Goal: Task Accomplishment & Management: Use online tool/utility

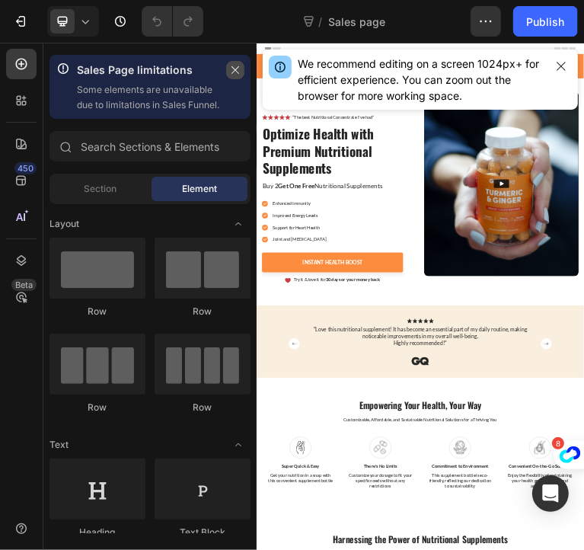
click at [231, 69] on icon "button" at bounding box center [235, 70] width 11 height 11
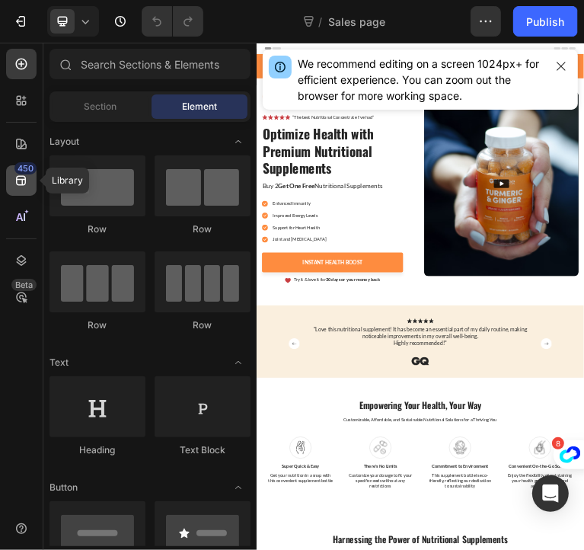
click at [11, 177] on div "450" at bounding box center [21, 180] width 30 height 30
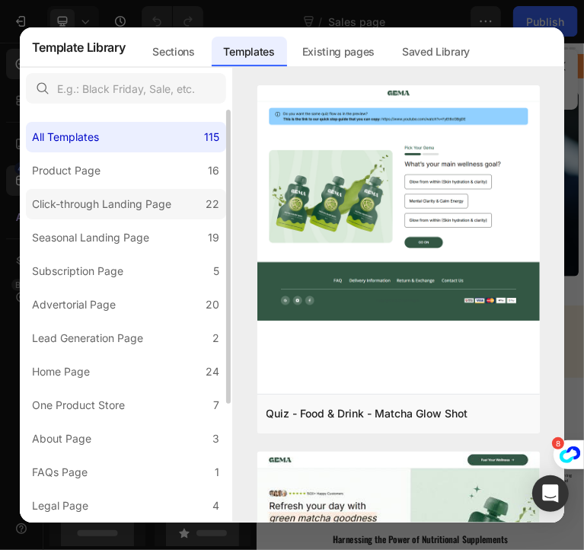
click at [137, 212] on div "Click-through Landing Page" at bounding box center [101, 204] width 139 height 18
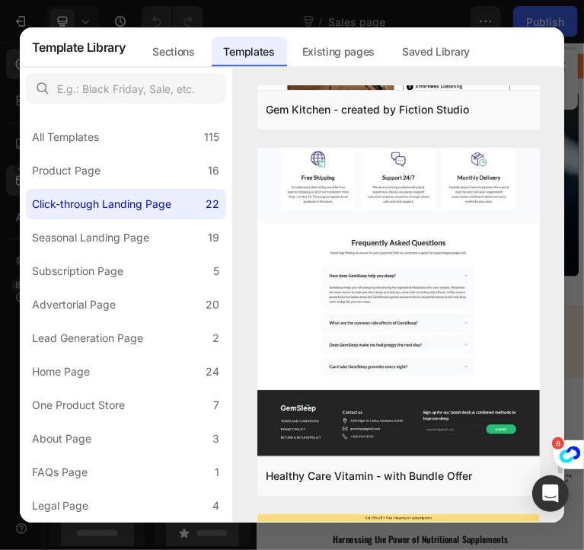
scroll to position [5430, 0]
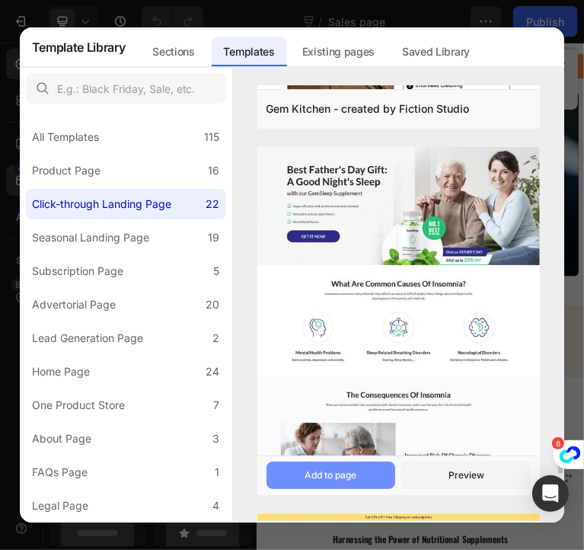
click at [325, 477] on div "Add to page" at bounding box center [331, 475] width 52 height 14
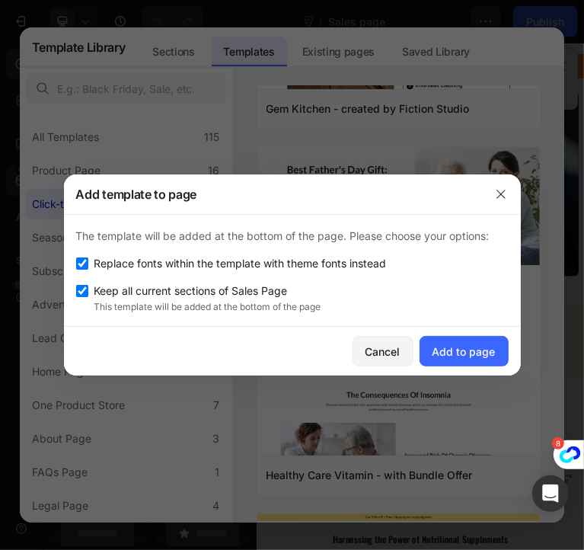
click at [80, 291] on input "checkbox" at bounding box center [82, 291] width 12 height 12
checkbox input "false"
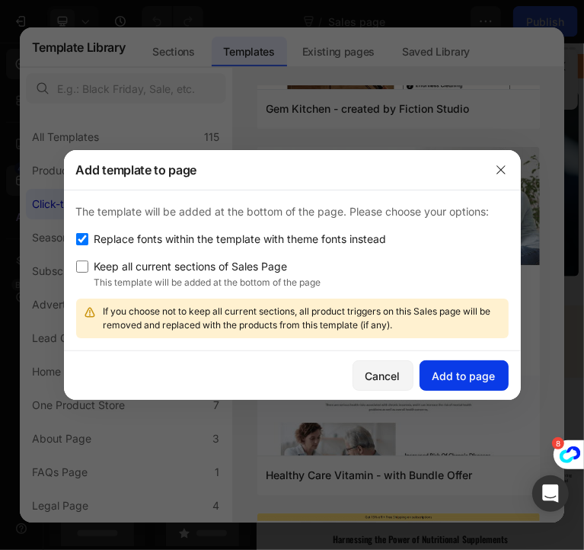
click at [458, 372] on div "Add to page" at bounding box center [463, 376] width 63 height 16
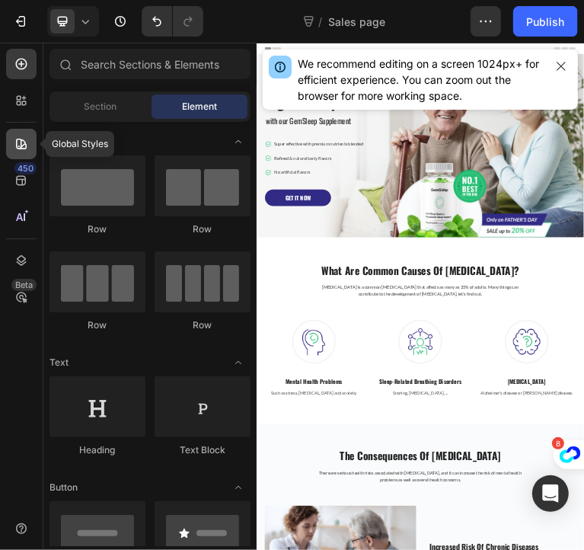
click at [9, 135] on div at bounding box center [21, 144] width 30 height 30
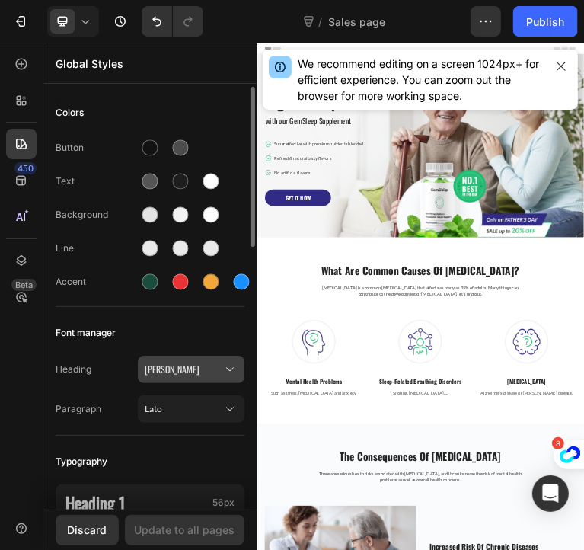
click at [187, 366] on span "[PERSON_NAME]" at bounding box center [184, 369] width 78 height 14
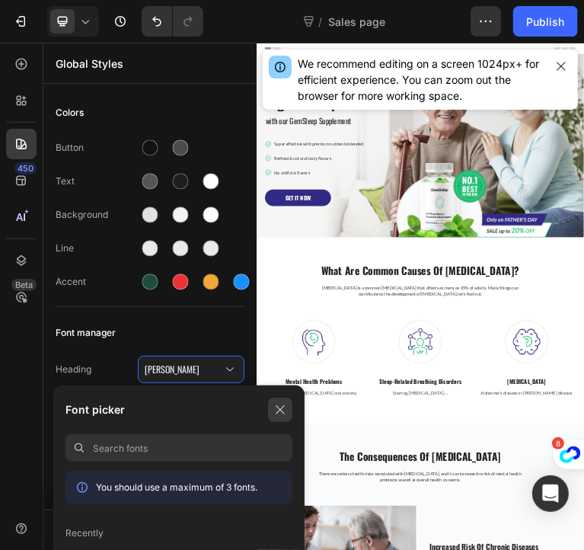
click at [273, 406] on button "button" at bounding box center [280, 409] width 24 height 24
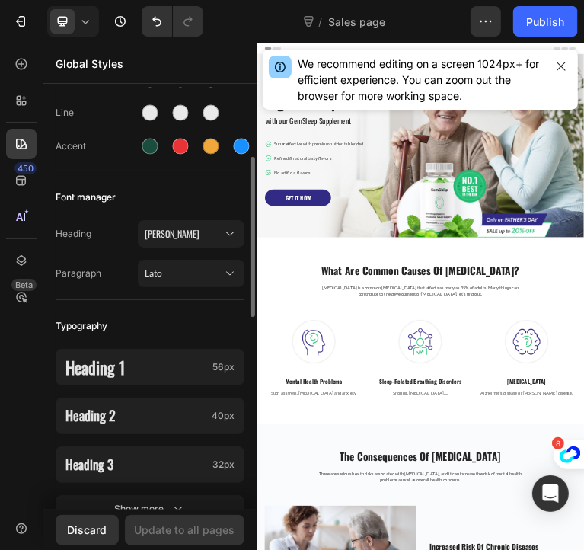
scroll to position [152, 0]
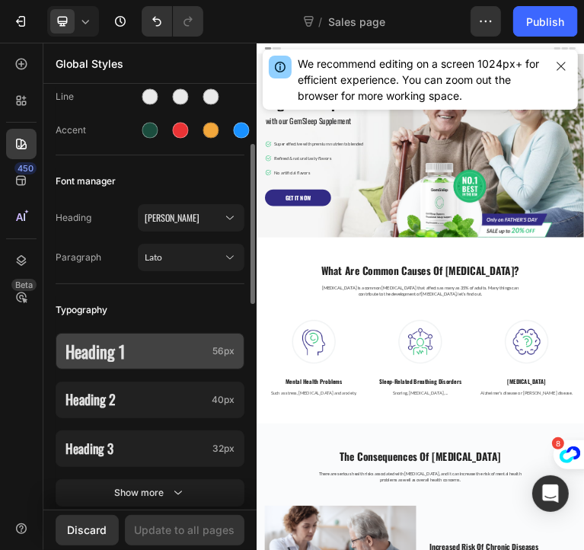
click at [174, 340] on p "Heading 1" at bounding box center [135, 351] width 141 height 22
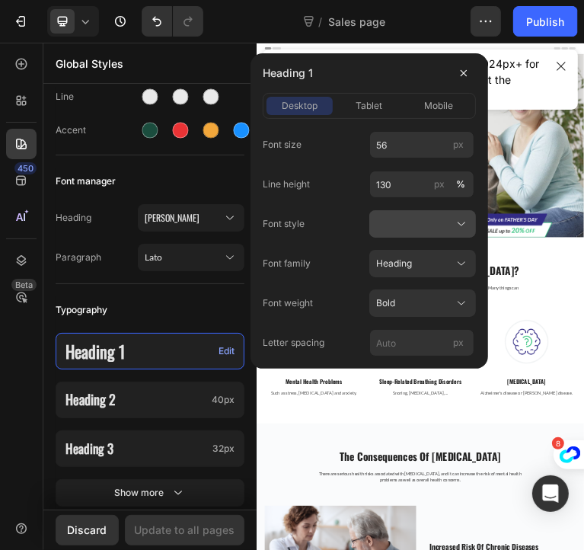
click at [408, 217] on div at bounding box center [422, 223] width 93 height 15
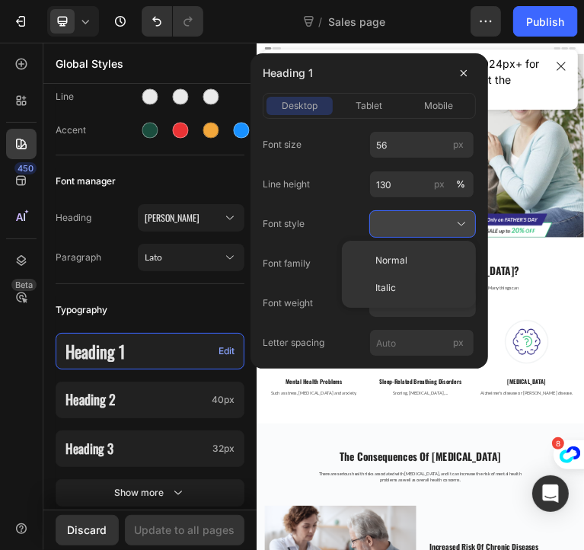
click at [408, 217] on div at bounding box center [422, 223] width 93 height 15
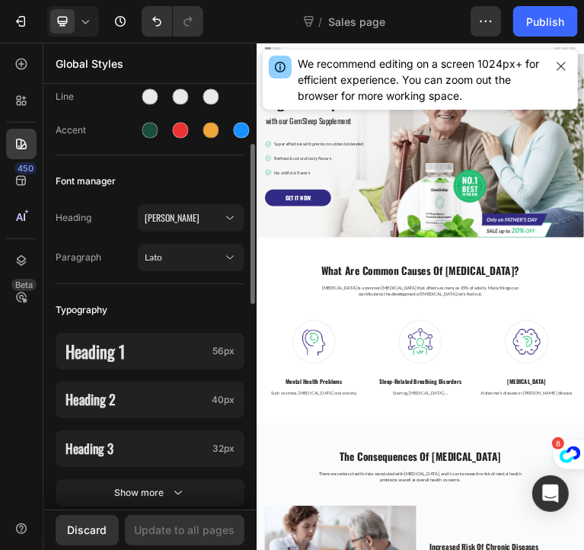
click at [140, 324] on div "Heading 1 56px Heading 2 40px Heading 3 32px Show more" at bounding box center [150, 421] width 189 height 195
click at [216, 216] on span "[PERSON_NAME]" at bounding box center [184, 218] width 78 height 14
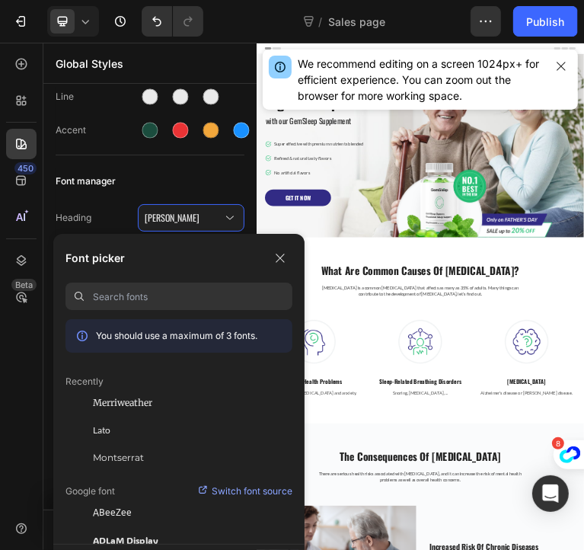
click at [203, 294] on input at bounding box center [192, 295] width 199 height 27
type input "o"
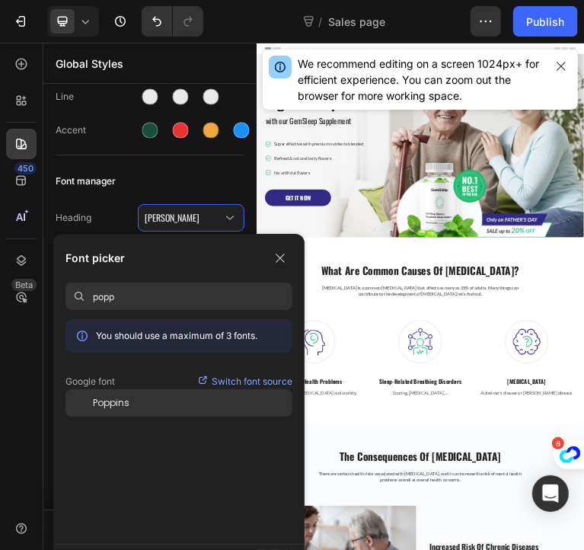
type input "popp"
click at [116, 404] on span "Poppins" at bounding box center [111, 403] width 37 height 14
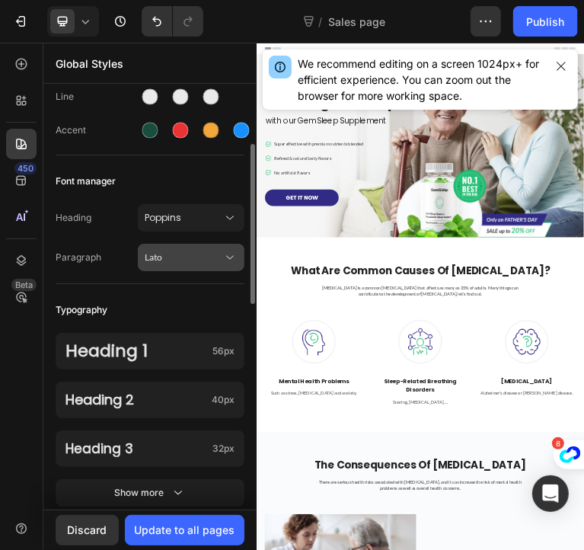
click at [155, 253] on span "Lato" at bounding box center [184, 257] width 78 height 14
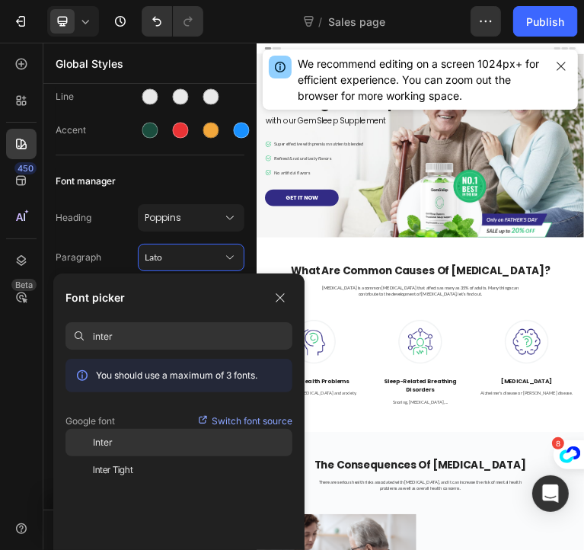
type input "inter"
click at [145, 444] on div "Inter" at bounding box center [192, 443] width 199 height 14
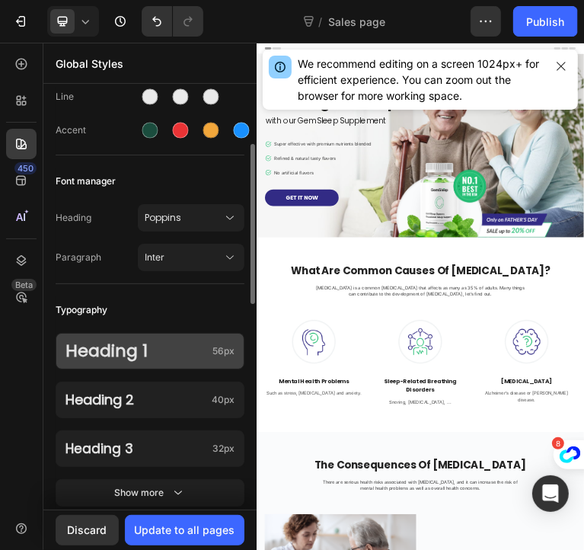
click at [182, 360] on p "Heading 1" at bounding box center [135, 351] width 141 height 22
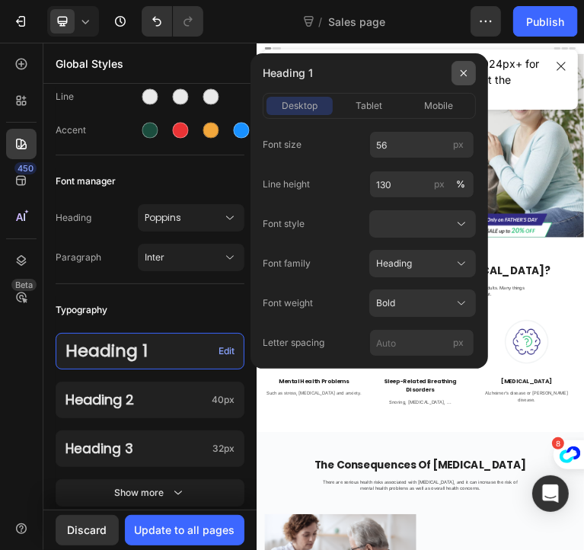
click at [459, 71] on icon "button" at bounding box center [464, 73] width 12 height 12
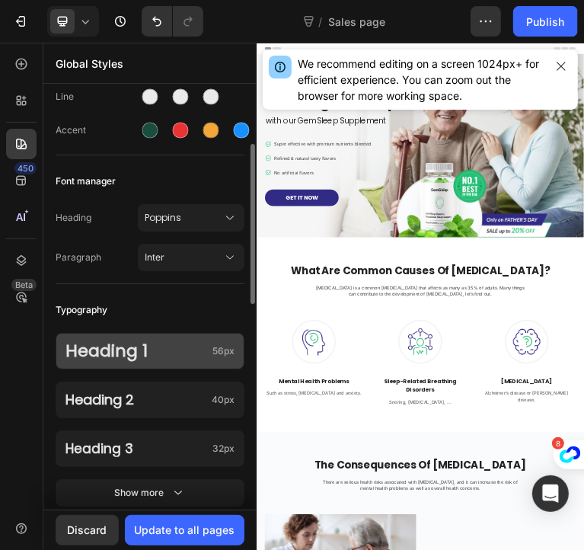
click at [171, 346] on p "Heading 1" at bounding box center [135, 351] width 141 height 22
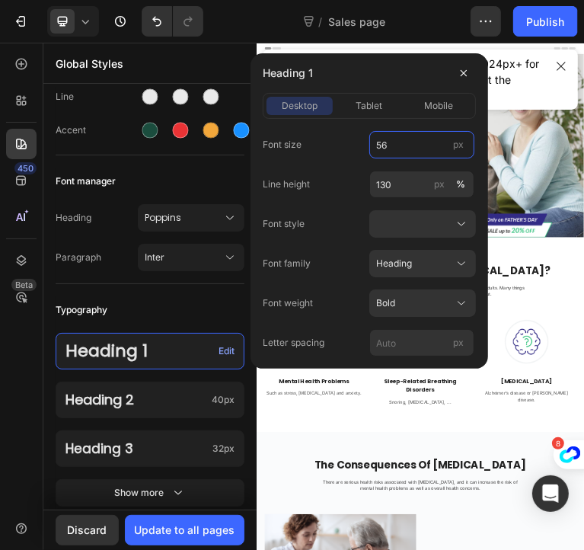
click at [399, 149] on input "56" at bounding box center [421, 144] width 105 height 27
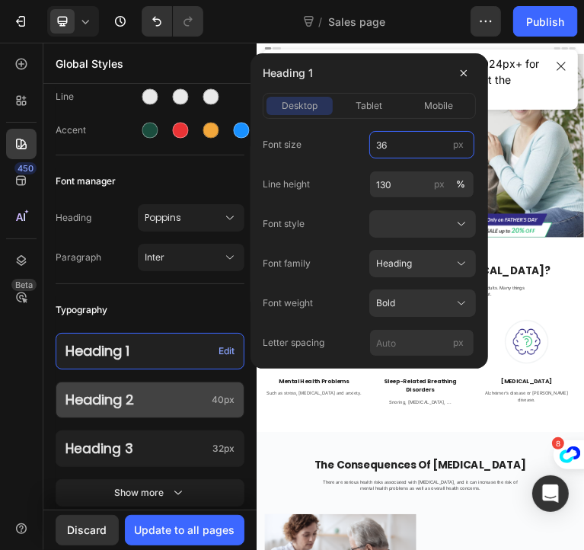
type input "36"
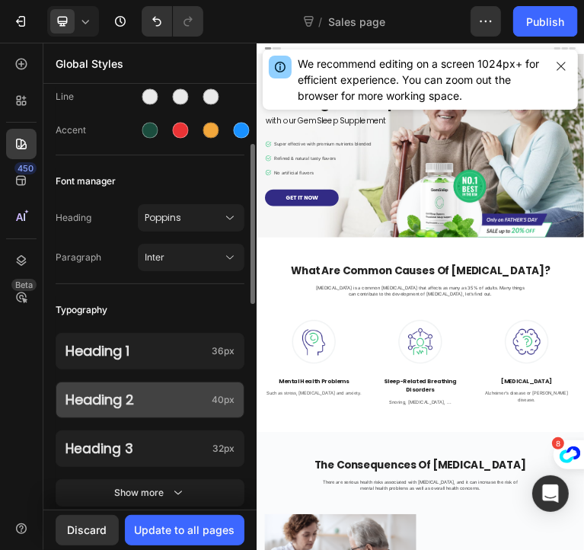
click at [166, 397] on p "Heading 2" at bounding box center [135, 400] width 140 height 18
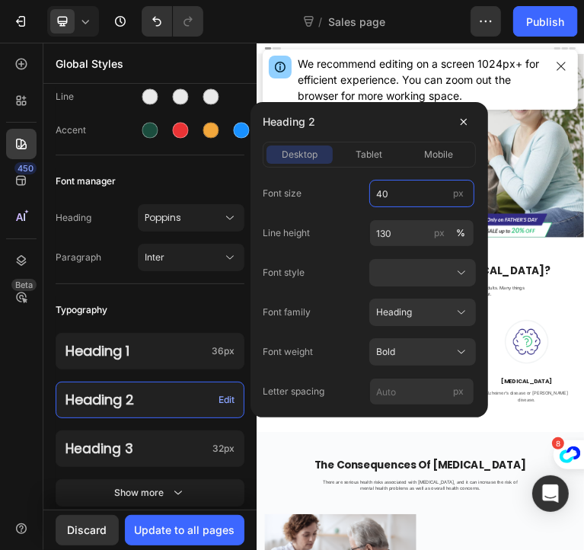
click at [402, 188] on input "40" at bounding box center [421, 193] width 105 height 27
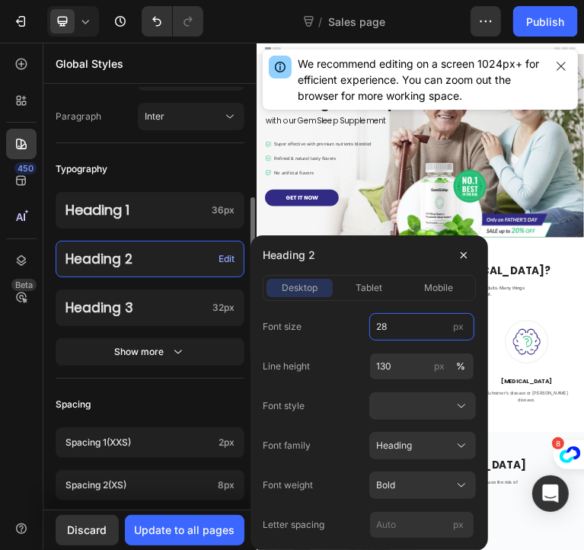
scroll to position [292, 0]
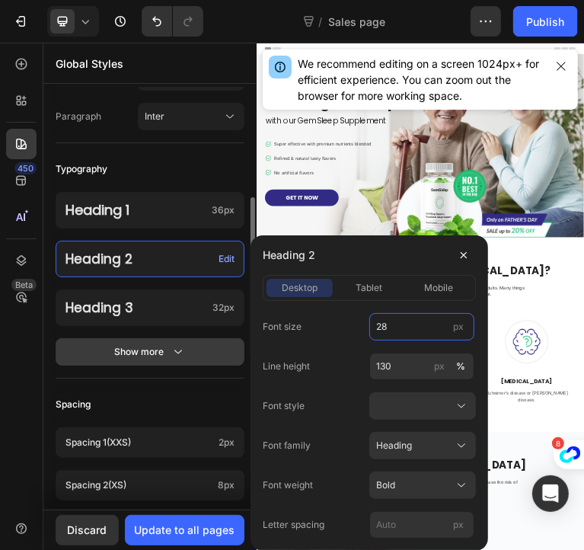
type input "28"
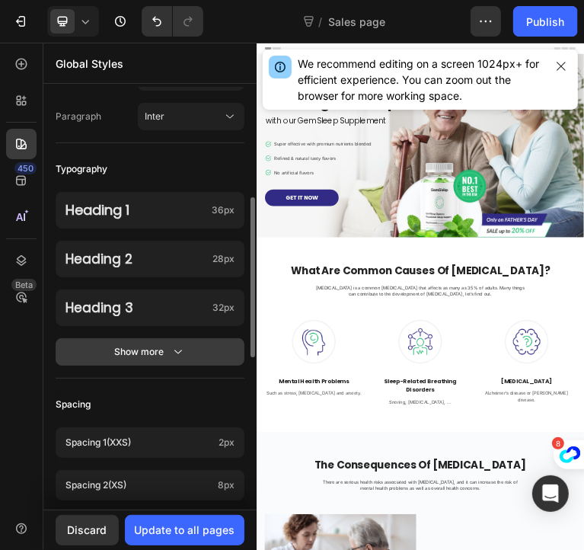
click at [177, 356] on icon "button" at bounding box center [178, 351] width 15 height 15
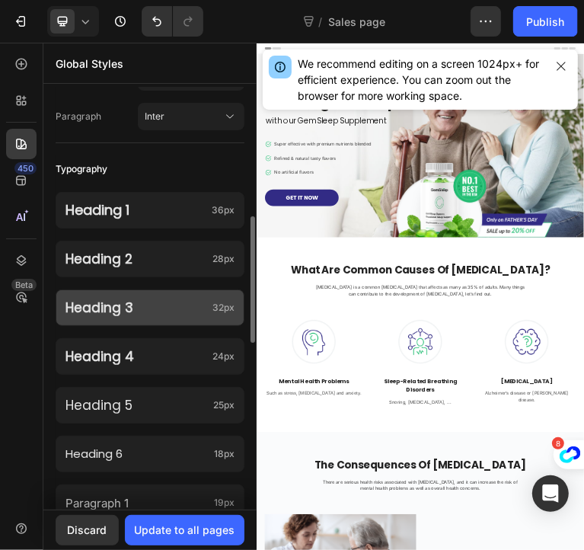
scroll to position [327, 0]
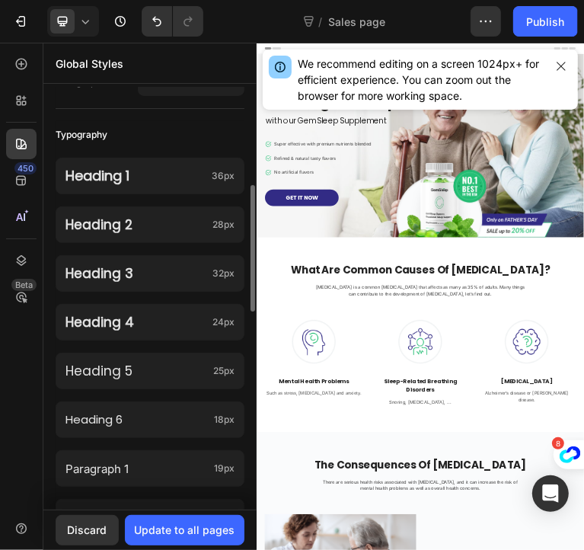
click at [171, 290] on div "Heading 3 32px" at bounding box center [150, 273] width 189 height 37
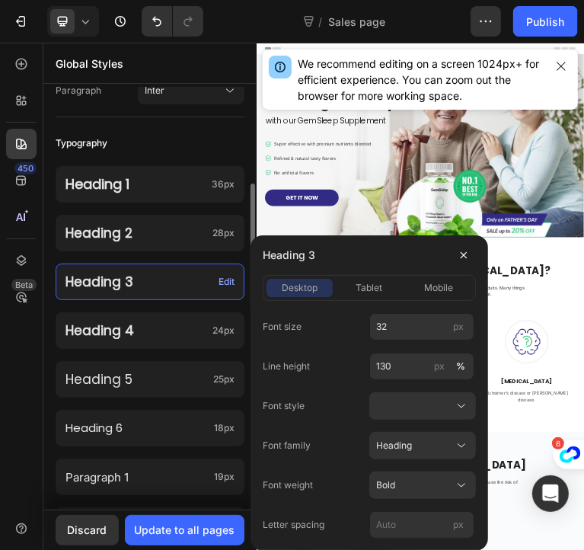
scroll to position [319, 0]
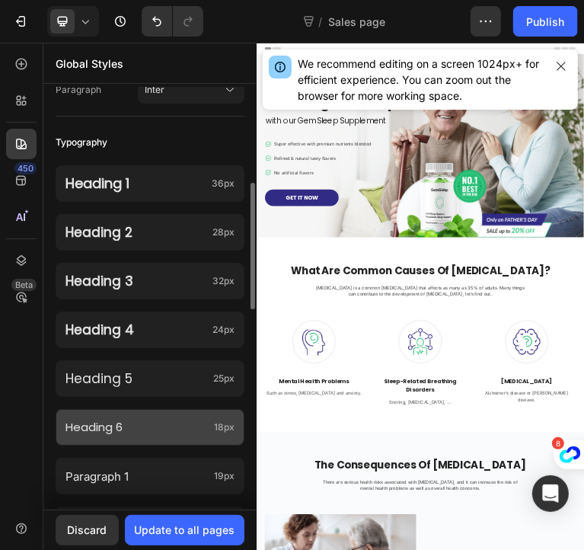
click at [133, 421] on p "Heading 6" at bounding box center [136, 427] width 142 height 15
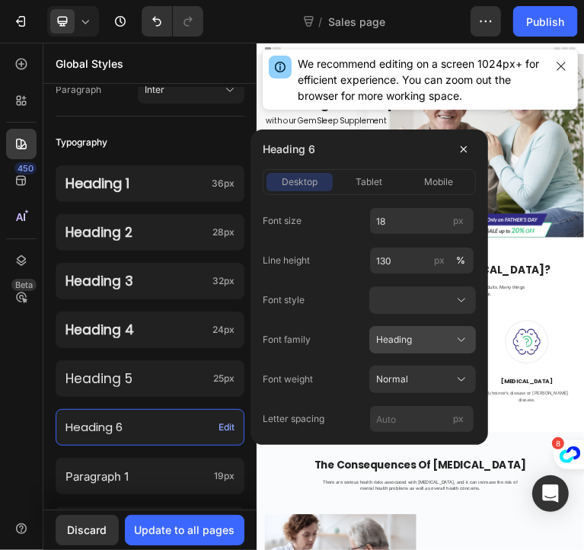
click at [377, 347] on button "Heading" at bounding box center [422, 339] width 107 height 27
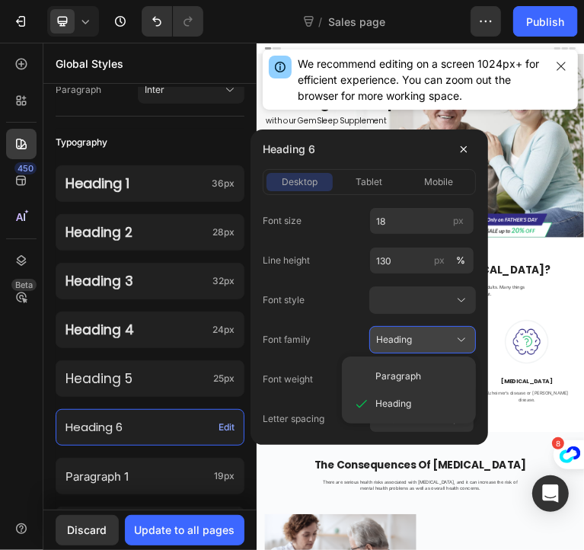
click at [377, 347] on button "Heading" at bounding box center [422, 339] width 107 height 27
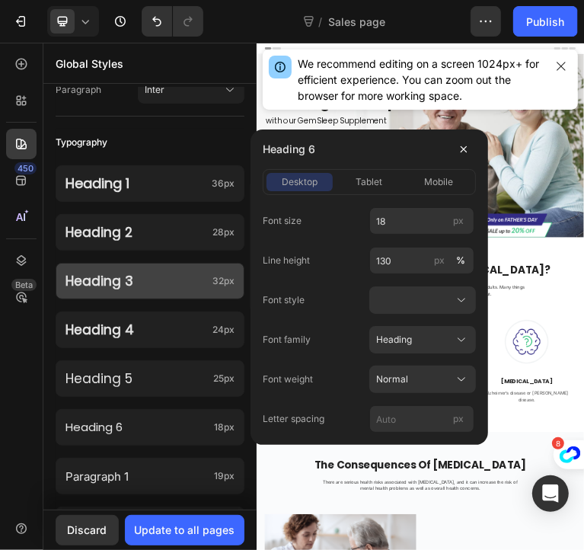
click at [171, 293] on div "Heading 3 32px" at bounding box center [150, 281] width 189 height 37
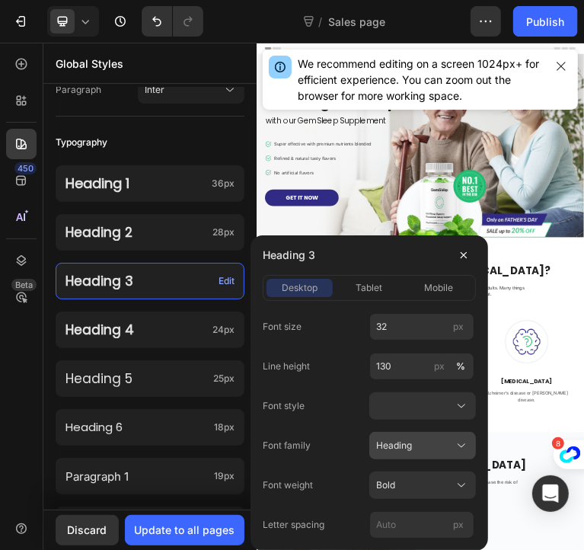
click at [388, 439] on span "Heading" at bounding box center [394, 446] width 36 height 14
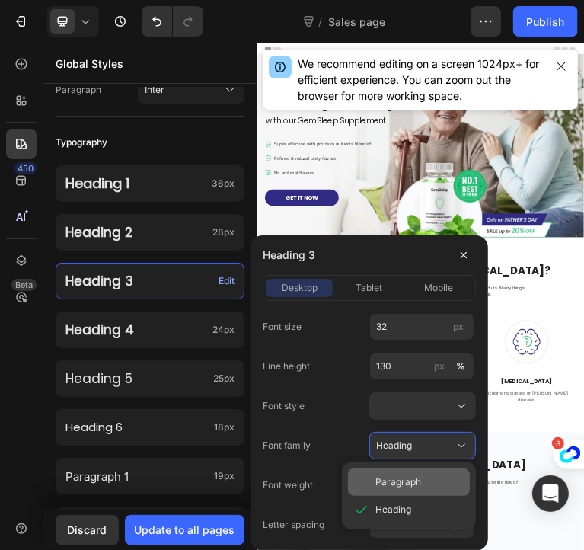
click at [395, 476] on span "Paragraph" at bounding box center [398, 482] width 46 height 14
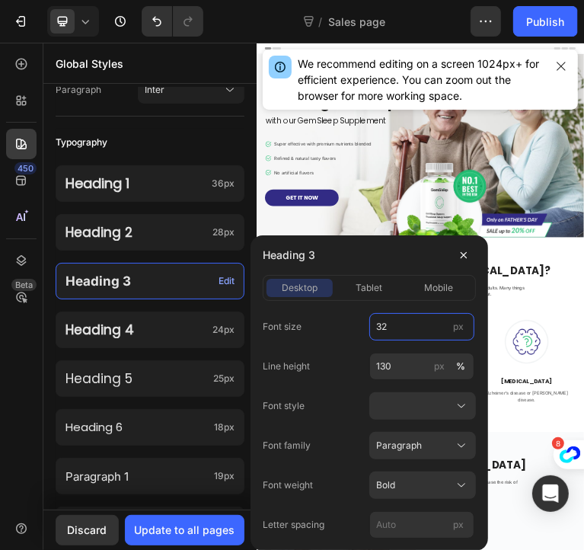
click at [399, 331] on input "32" at bounding box center [421, 326] width 105 height 27
type input "20"
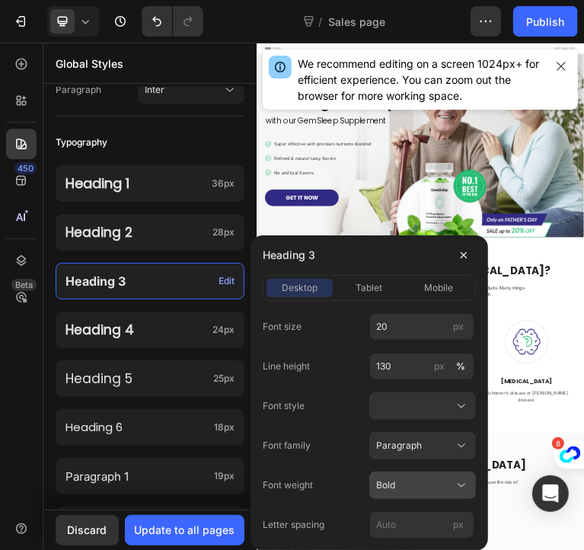
click at [407, 485] on div "Bold" at bounding box center [413, 485] width 75 height 14
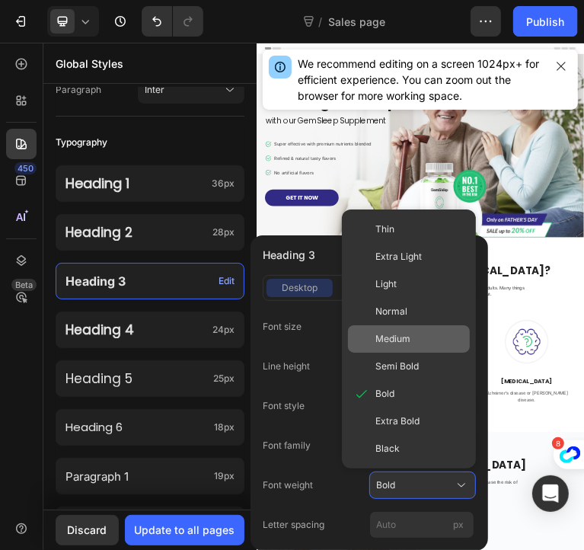
click at [418, 341] on div "Medium" at bounding box center [419, 339] width 88 height 14
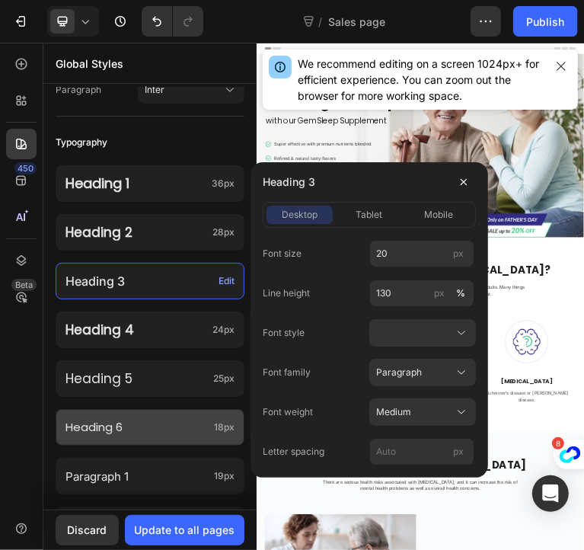
scroll to position [420, 0]
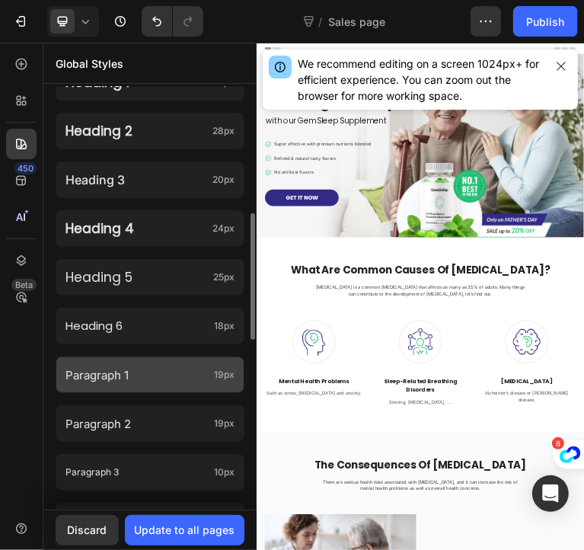
click at [143, 391] on div "Paragraph 1 19px" at bounding box center [150, 374] width 189 height 37
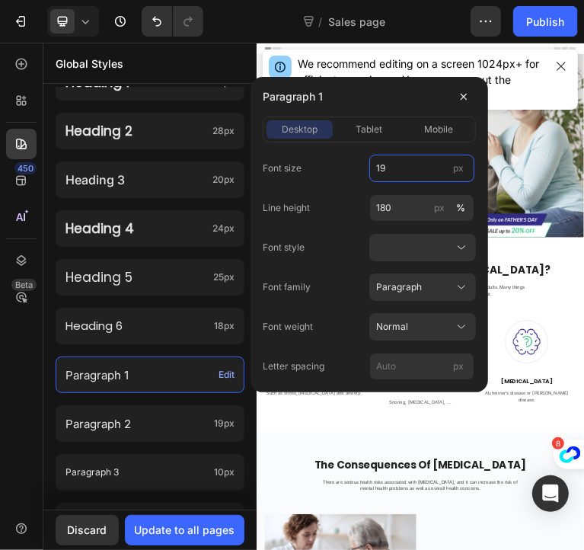
click at [396, 176] on input "19" at bounding box center [421, 168] width 105 height 27
type input "18"
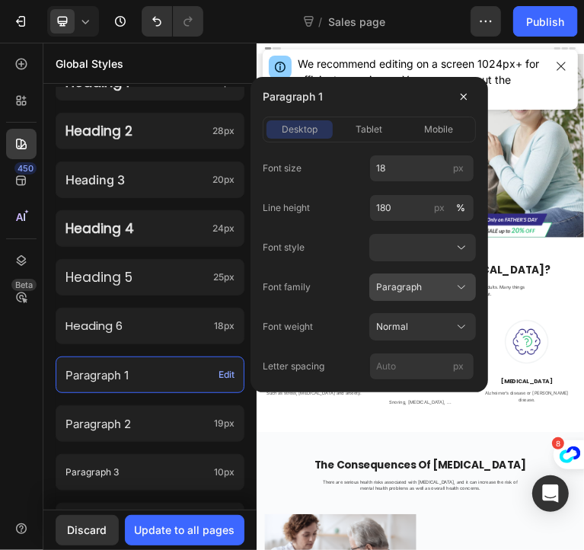
click at [402, 292] on span "Paragraph" at bounding box center [399, 287] width 46 height 14
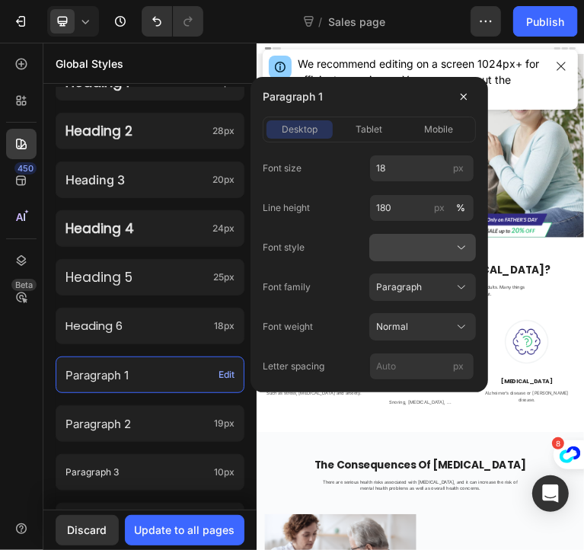
click at [426, 260] on button at bounding box center [422, 247] width 107 height 27
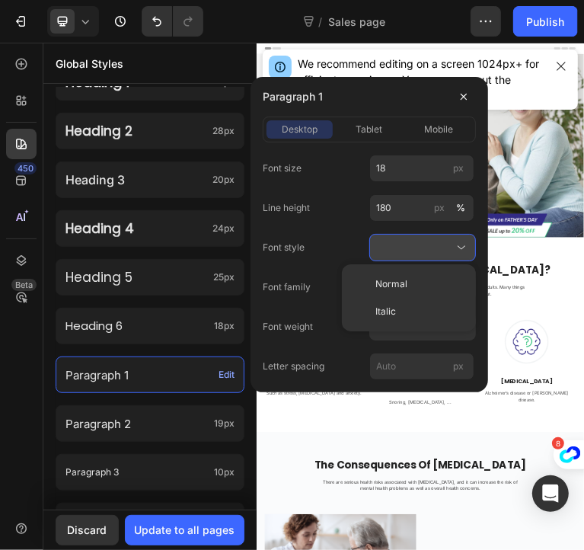
click at [426, 260] on button at bounding box center [422, 247] width 107 height 27
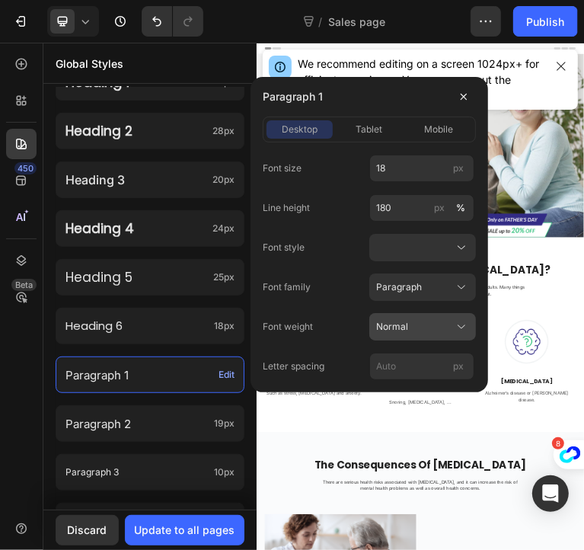
click at [405, 328] on span "Normal" at bounding box center [392, 327] width 32 height 14
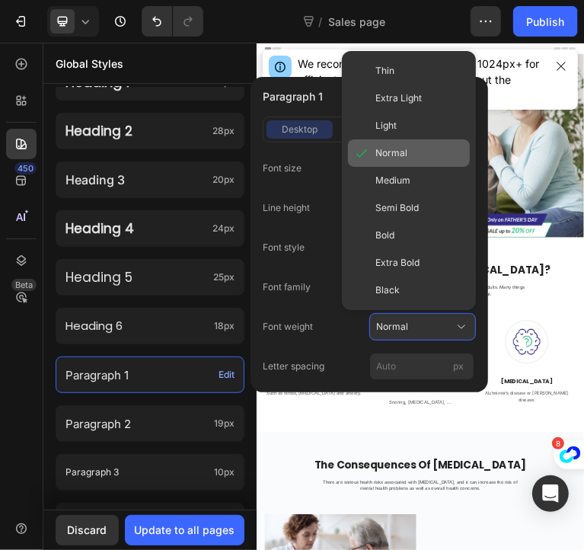
click at [398, 150] on span "Normal" at bounding box center [391, 153] width 32 height 14
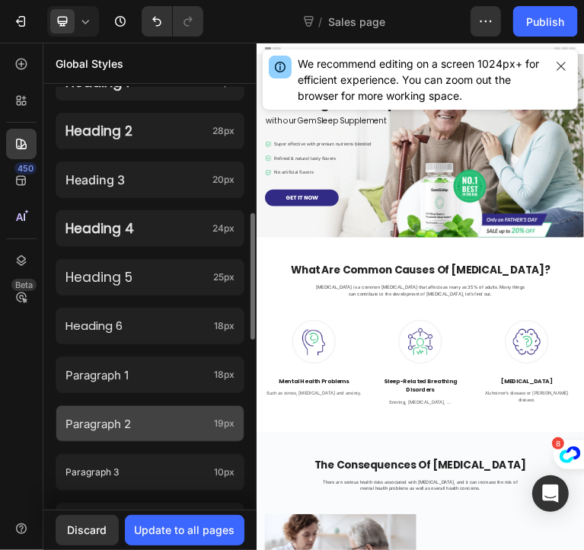
click at [168, 414] on p "Paragraph 2" at bounding box center [136, 423] width 142 height 21
click at [227, 424] on span "19px" at bounding box center [224, 423] width 21 height 14
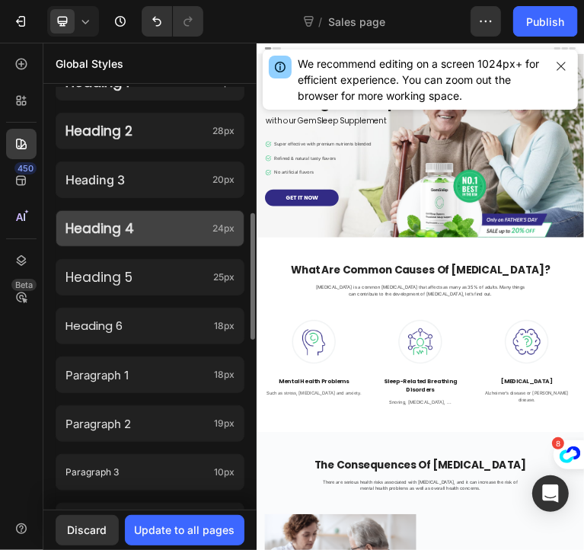
drag, startPoint x: 149, startPoint y: 222, endPoint x: 111, endPoint y: 231, distance: 39.1
click at [111, 231] on p "Heading 4" at bounding box center [135, 228] width 141 height 17
drag, startPoint x: 111, startPoint y: 231, endPoint x: 157, endPoint y: 228, distance: 45.8
click at [157, 228] on p "Heading 4" at bounding box center [135, 228] width 141 height 17
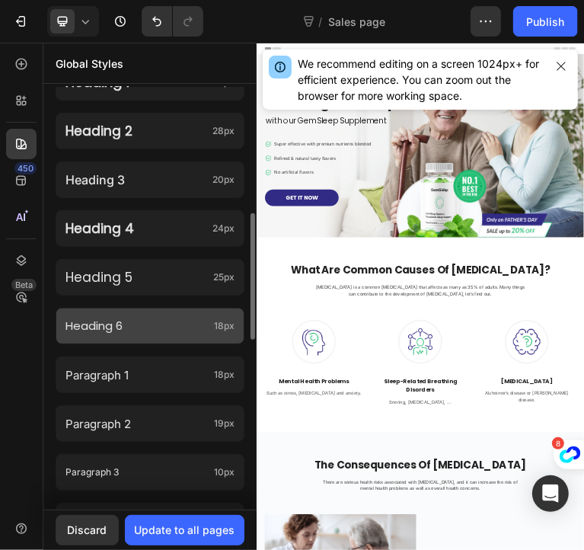
click at [131, 336] on div "Heading 6 18px" at bounding box center [150, 326] width 189 height 37
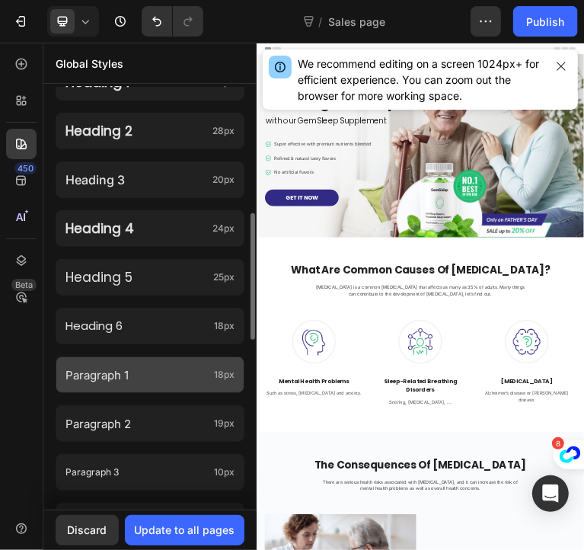
click at [129, 365] on p "Paragraph 1" at bounding box center [136, 375] width 142 height 21
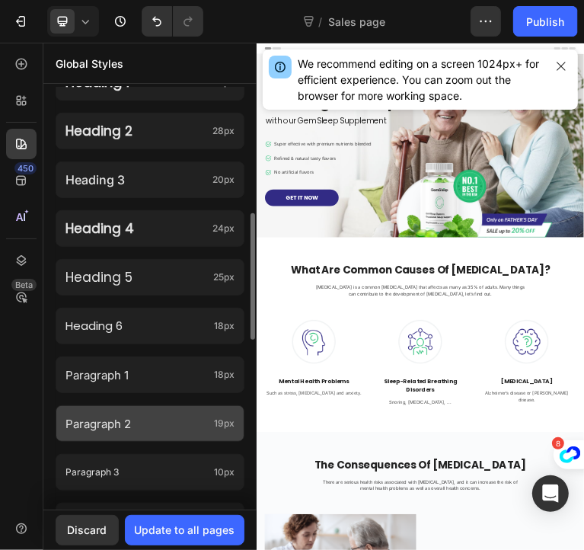
click at [136, 417] on p "Paragraph 2" at bounding box center [136, 423] width 142 height 21
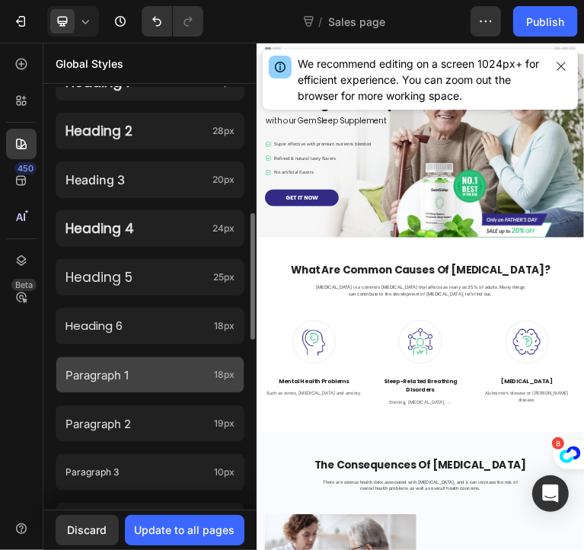
click at [196, 372] on p "Paragraph 1" at bounding box center [136, 375] width 142 height 21
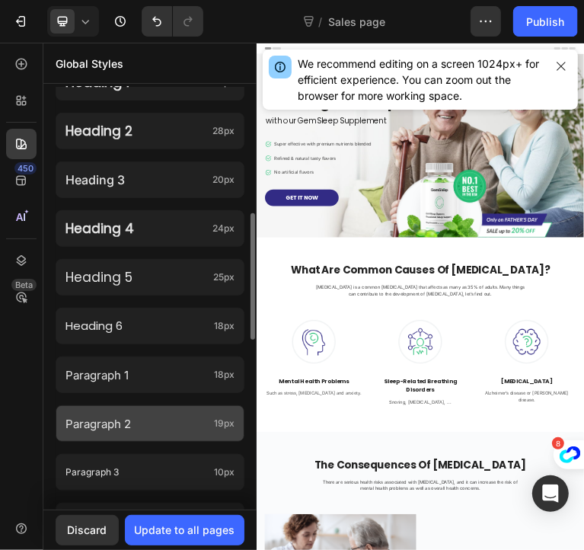
click at [151, 413] on p "Paragraph 2" at bounding box center [136, 423] width 142 height 21
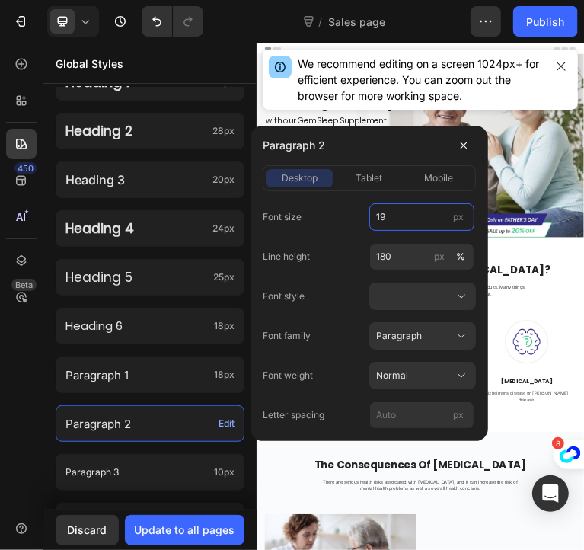
click at [402, 222] on input "19" at bounding box center [421, 216] width 105 height 27
type input "20"
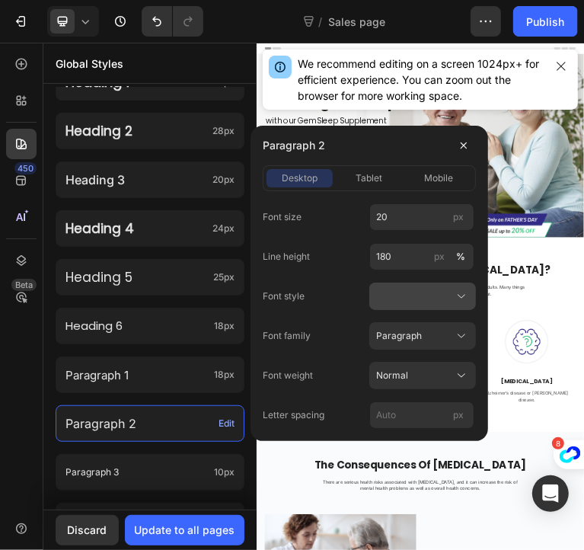
click at [412, 297] on div at bounding box center [422, 296] width 93 height 15
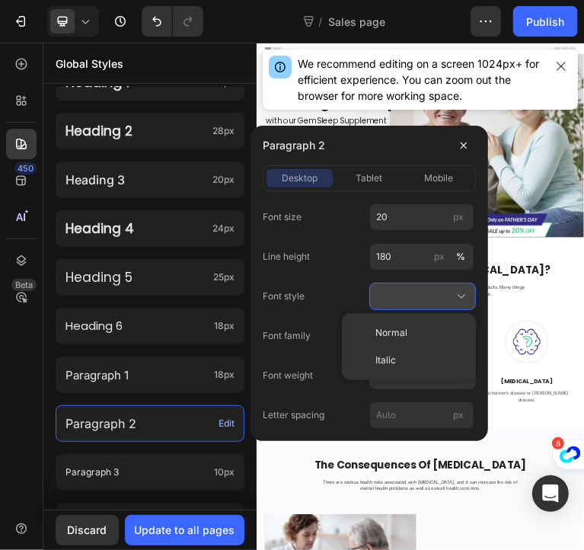
click at [412, 297] on div at bounding box center [422, 296] width 93 height 15
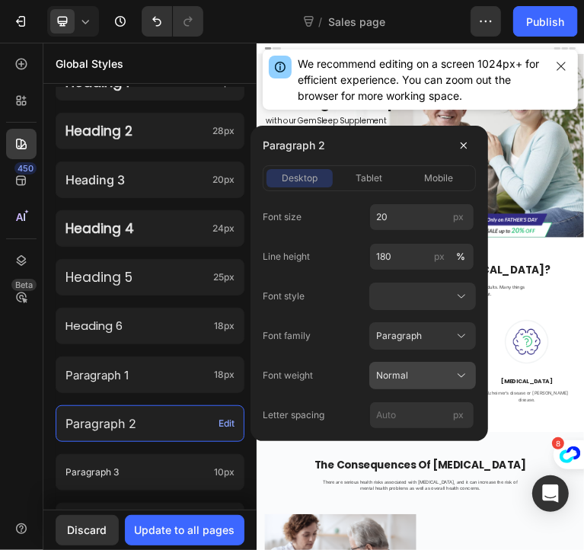
click at [399, 383] on button "Normal" at bounding box center [422, 375] width 107 height 27
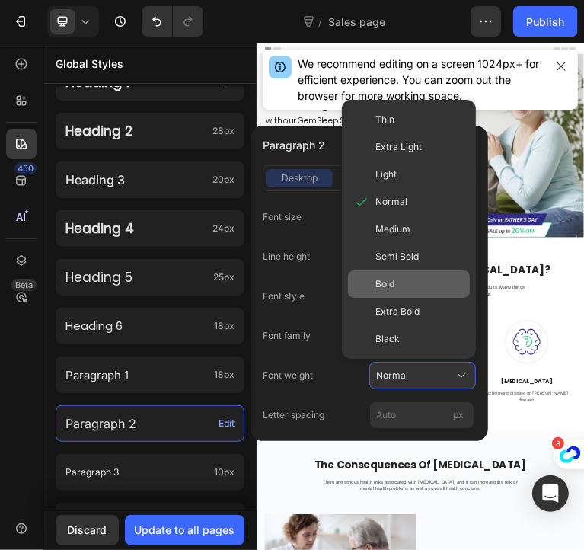
click at [409, 277] on div "Bold" at bounding box center [419, 284] width 88 height 14
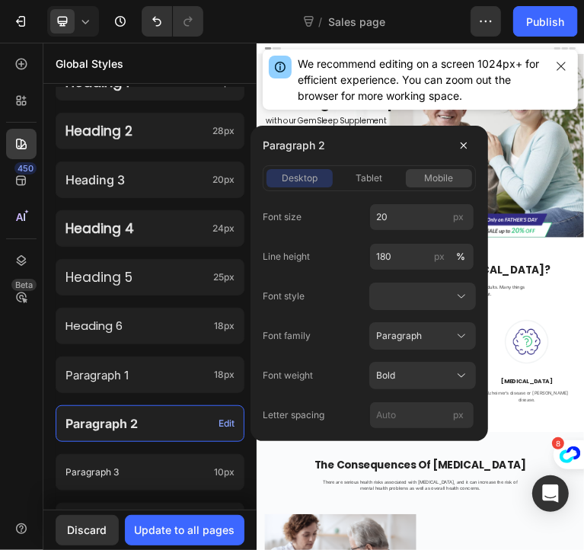
click at [432, 174] on span "mobile" at bounding box center [438, 178] width 29 height 14
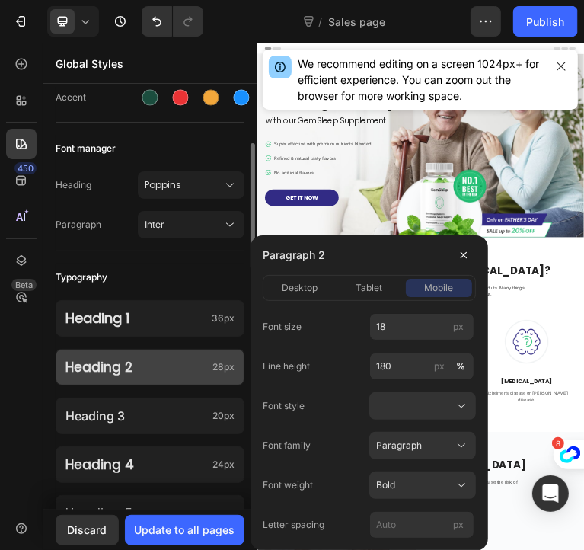
scroll to position [185, 0]
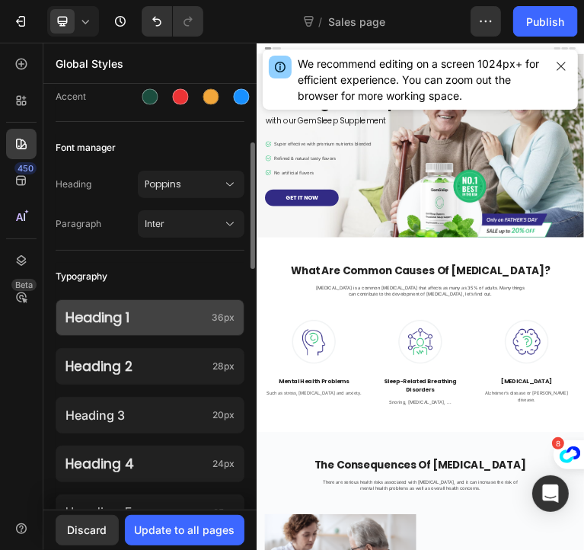
click at [161, 327] on div "Heading 1 36px" at bounding box center [150, 317] width 189 height 37
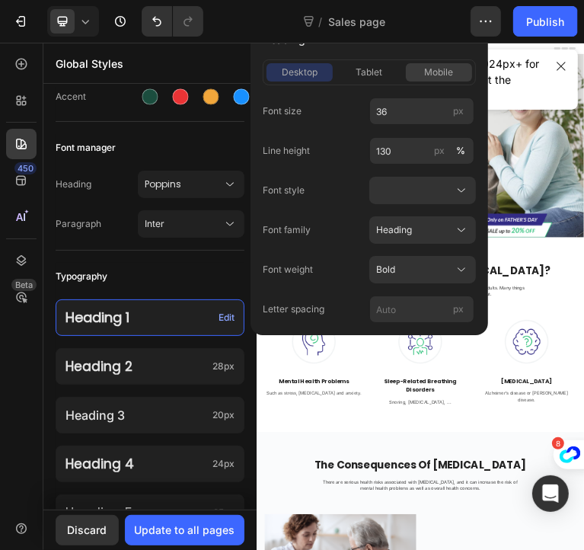
click at [448, 64] on button "mobile" at bounding box center [439, 72] width 66 height 18
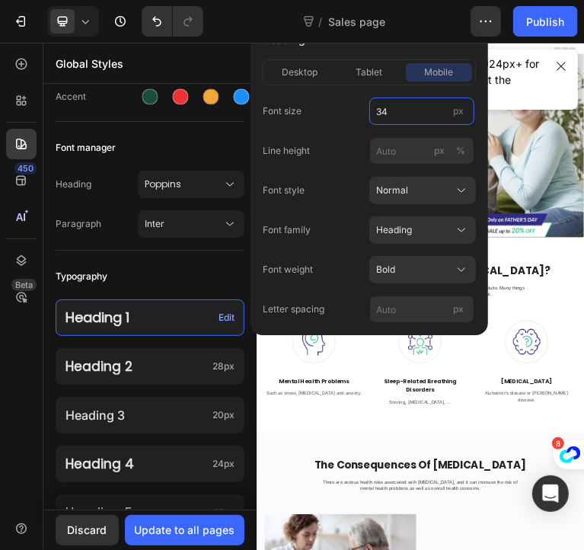
click at [391, 107] on input "34" at bounding box center [421, 110] width 105 height 27
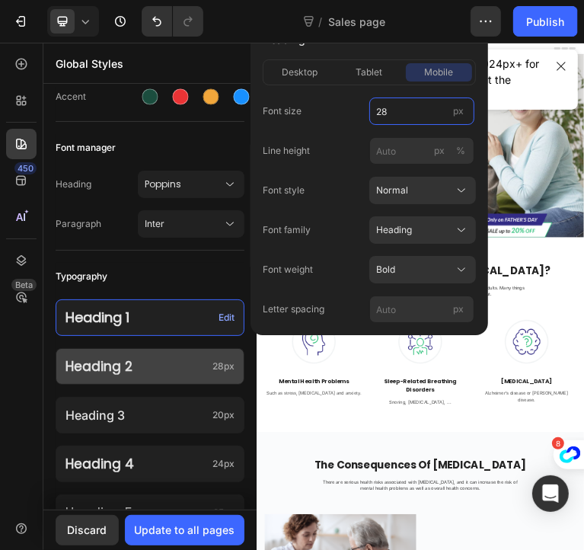
type input "28"
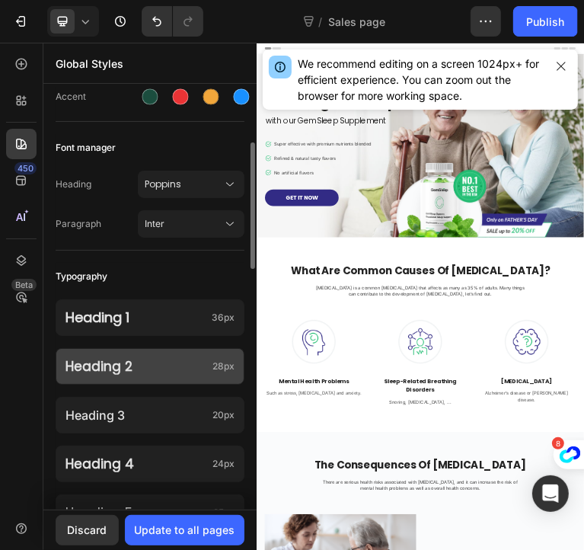
click at [145, 354] on div "Heading 2 28px" at bounding box center [150, 366] width 189 height 37
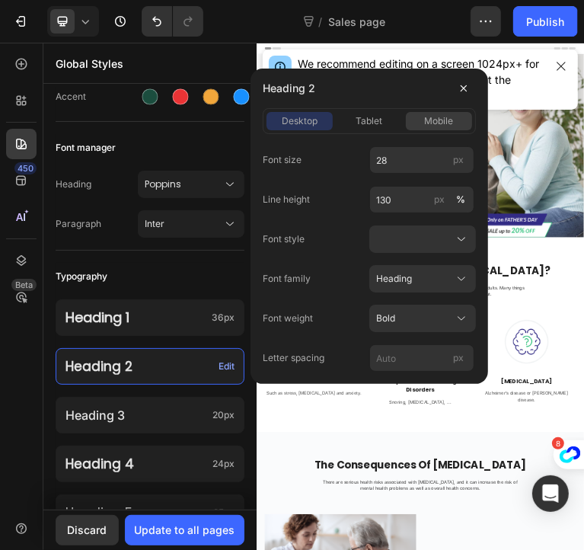
click at [427, 120] on span "mobile" at bounding box center [438, 121] width 29 height 14
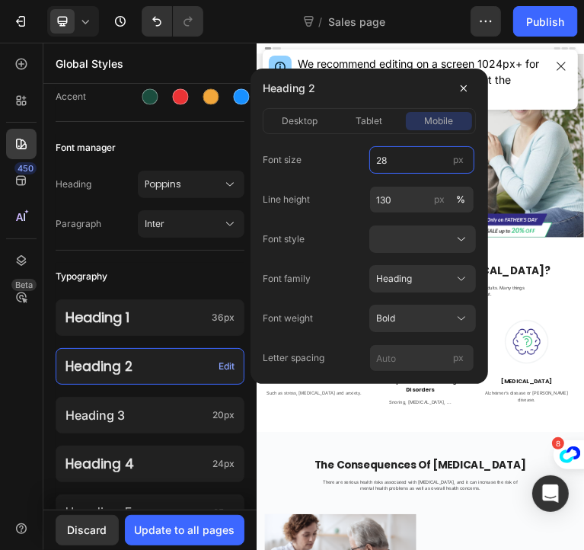
click at [397, 159] on input "28" at bounding box center [421, 159] width 105 height 27
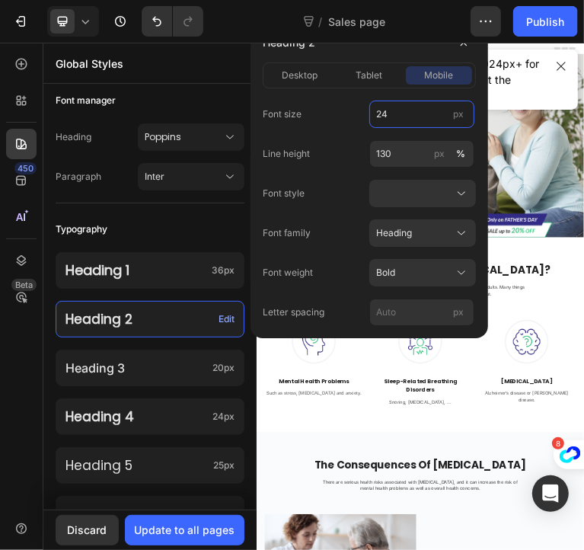
scroll to position [235, 0]
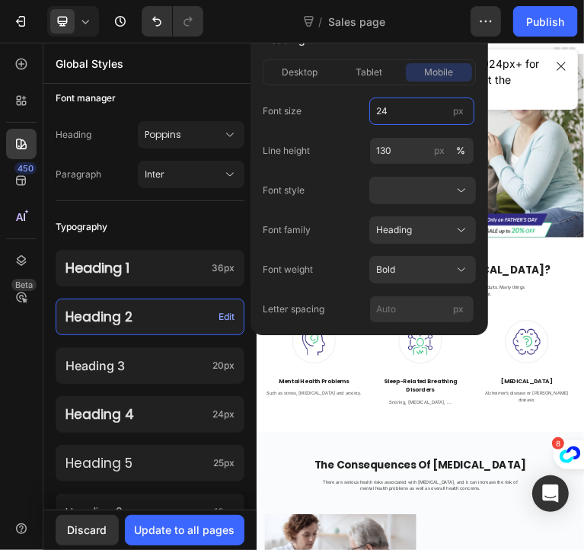
type input "24"
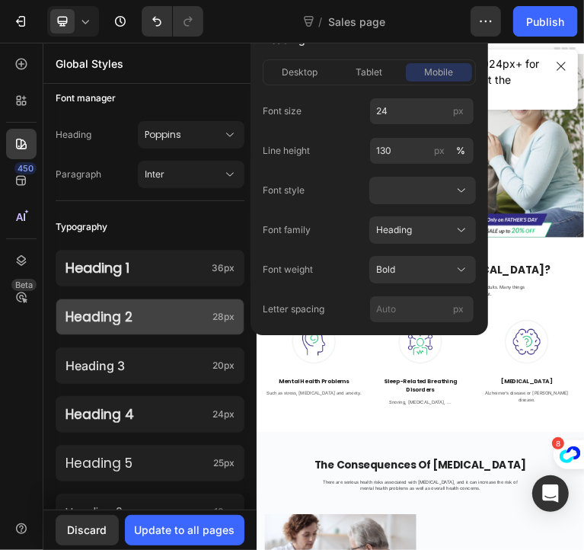
click at [169, 381] on div "Heading 3 20px" at bounding box center [150, 365] width 189 height 37
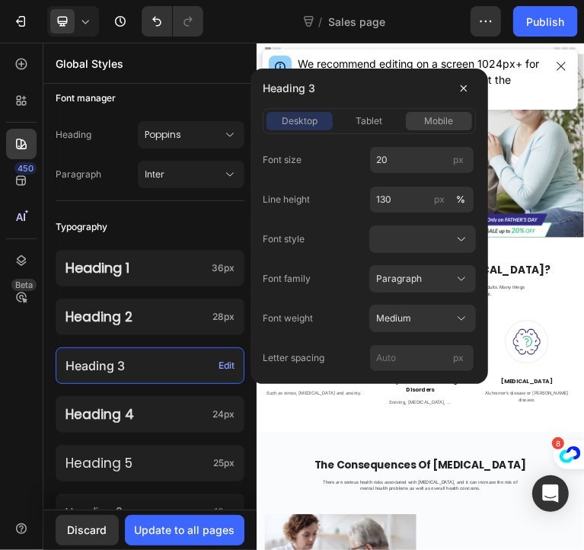
click at [436, 120] on span "mobile" at bounding box center [438, 121] width 29 height 14
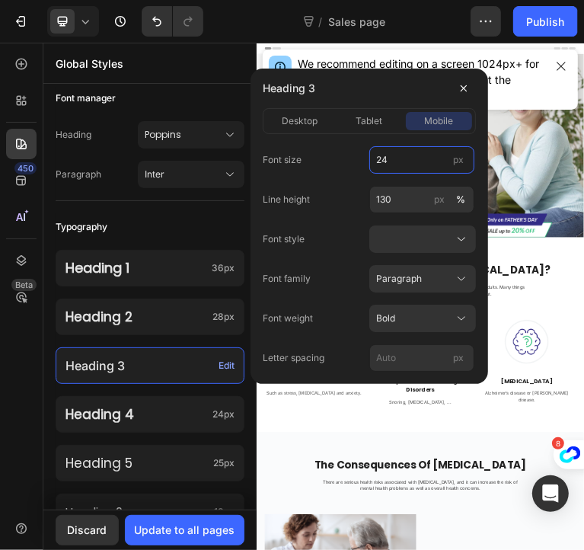
click at [400, 155] on input "24" at bounding box center [421, 159] width 105 height 27
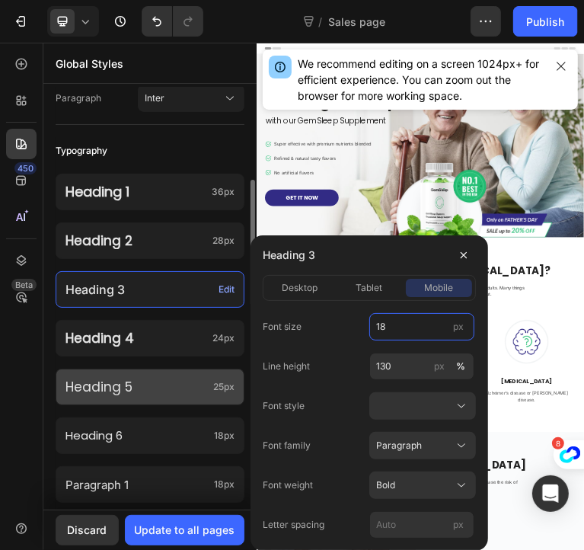
scroll to position [311, 0]
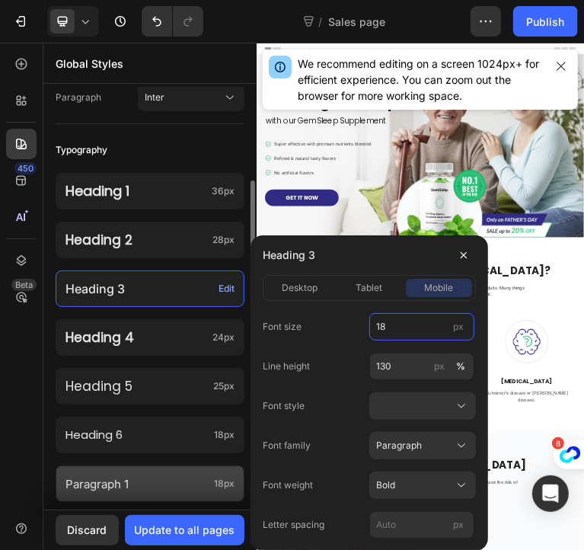
type input "18"
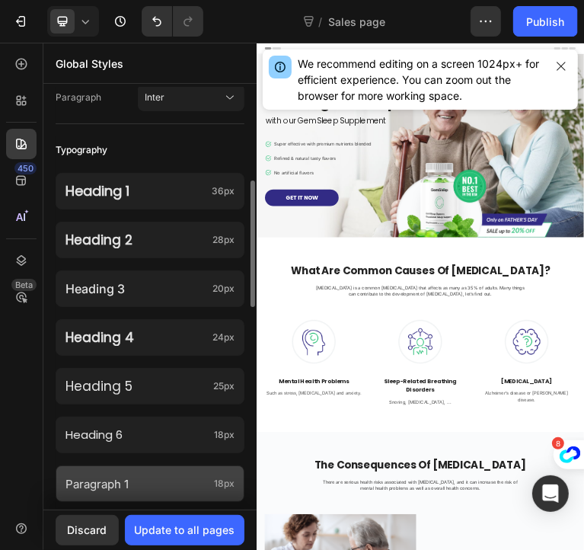
click at [146, 484] on p "Paragraph 1" at bounding box center [136, 484] width 142 height 21
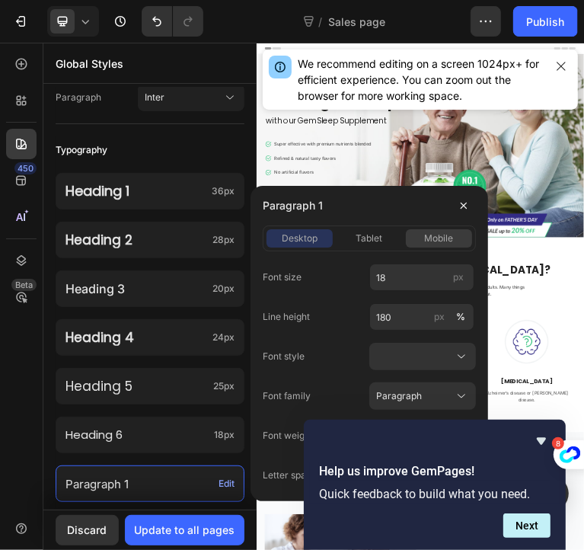
click at [441, 241] on span "mobile" at bounding box center [438, 238] width 29 height 14
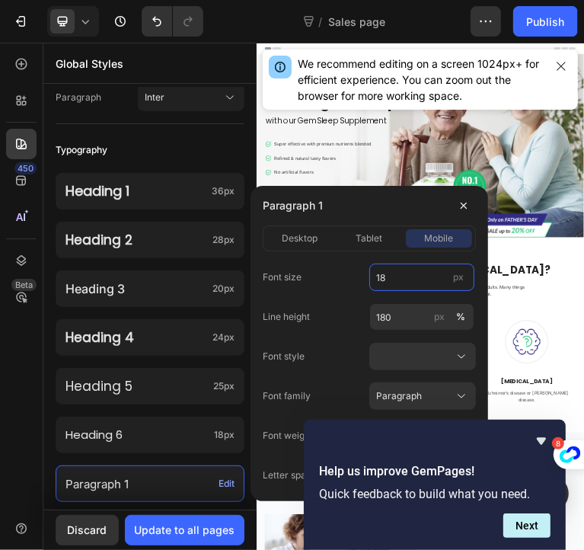
click at [404, 277] on input "18" at bounding box center [421, 276] width 105 height 27
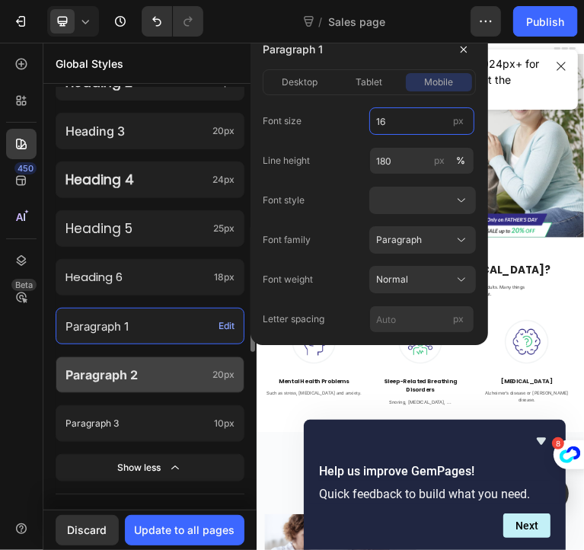
scroll to position [470, 0]
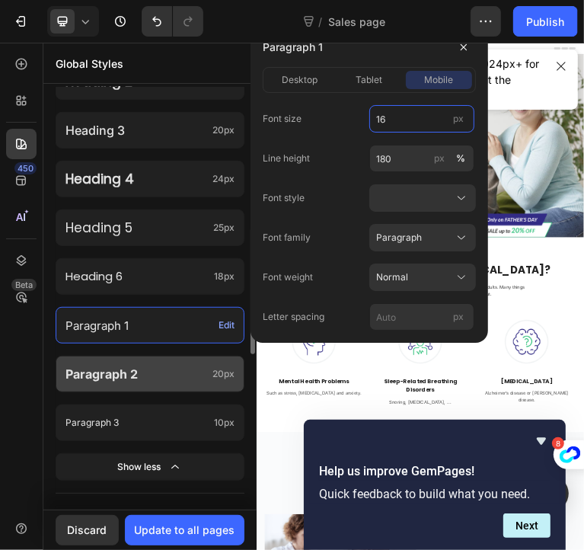
type input "16"
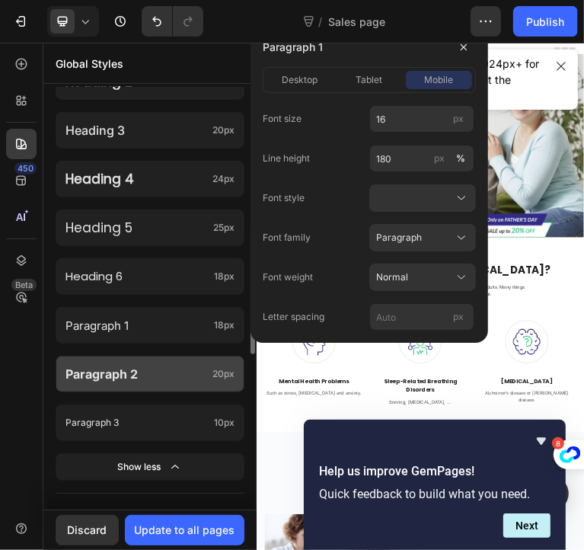
click at [168, 366] on p "Paragraph 2" at bounding box center [135, 374] width 141 height 22
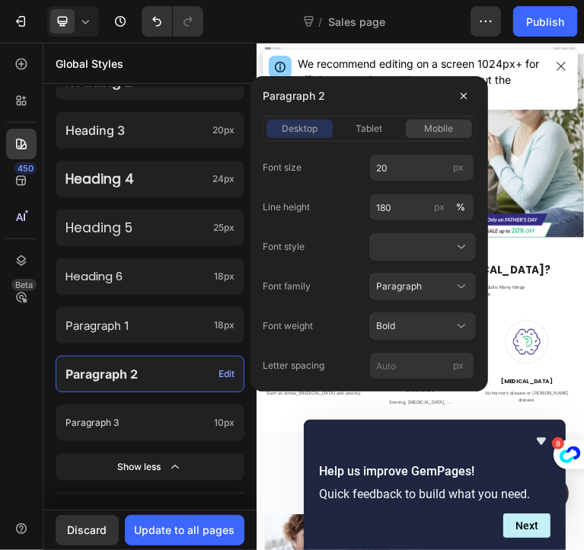
click at [426, 132] on span "mobile" at bounding box center [438, 129] width 29 height 14
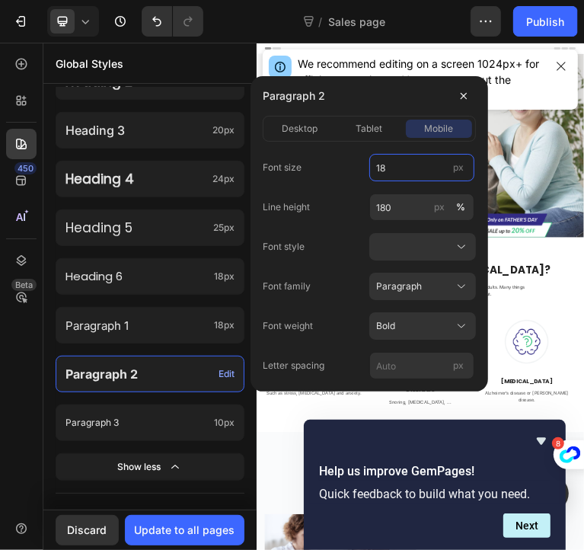
click at [399, 175] on input "18" at bounding box center [421, 167] width 105 height 27
type input "18"
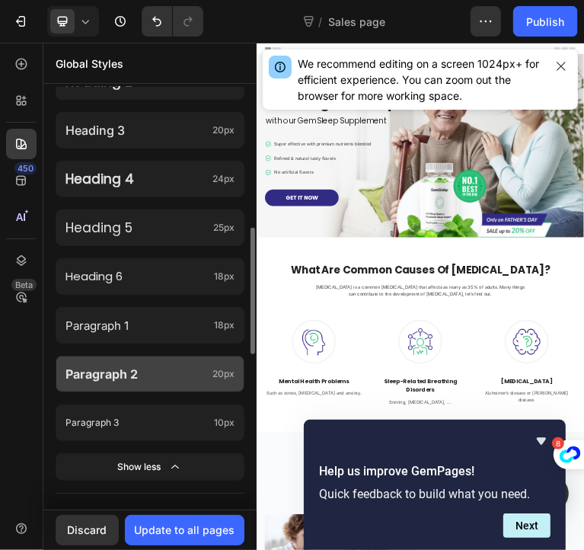
click at [168, 369] on p "Paragraph 2" at bounding box center [135, 374] width 141 height 22
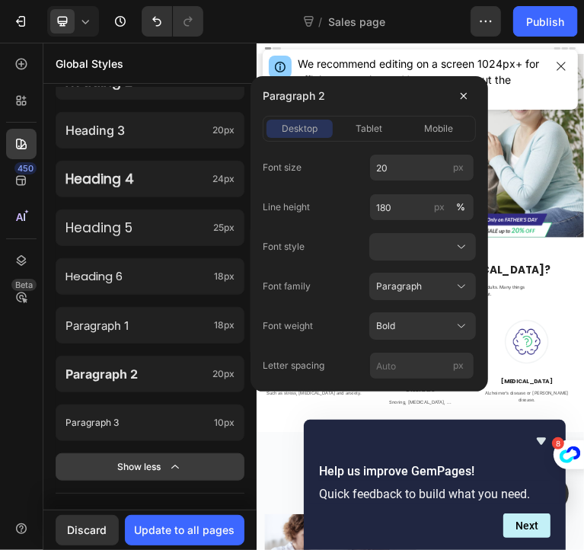
click at [189, 474] on button "Show less" at bounding box center [150, 466] width 189 height 27
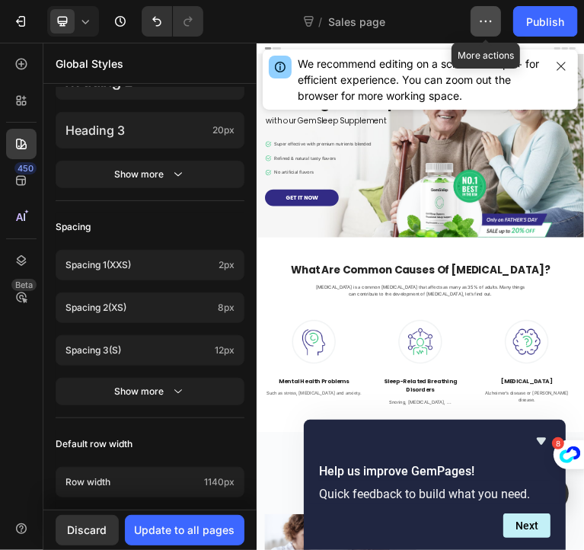
click at [490, 14] on icon "button" at bounding box center [485, 21] width 15 height 15
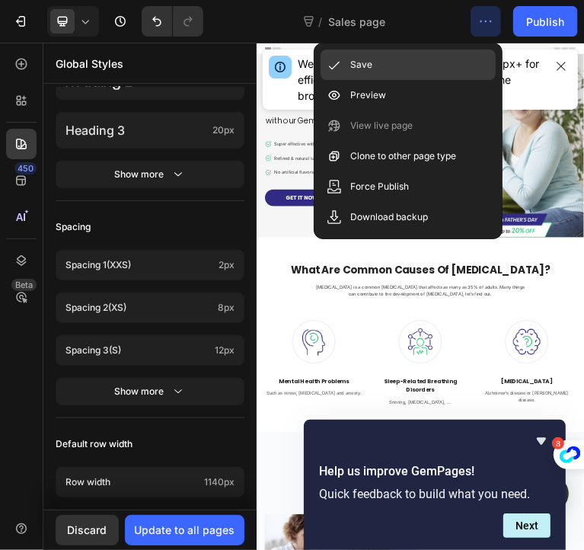
click at [436, 61] on div "Save" at bounding box center [408, 64] width 175 height 30
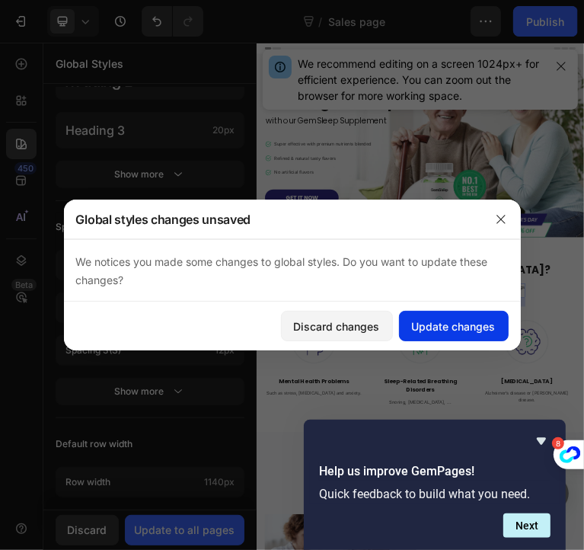
click at [429, 327] on div "Update changes" at bounding box center [454, 326] width 84 height 16
click at [418, 318] on div "Update changes" at bounding box center [454, 326] width 84 height 16
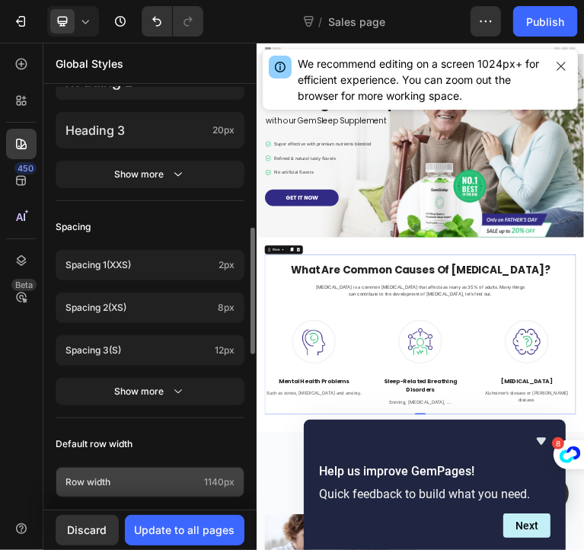
scroll to position [691, 0]
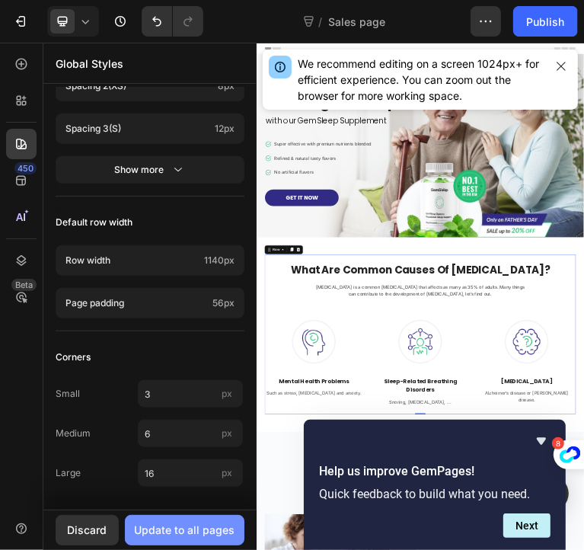
click at [164, 540] on button "Update to all pages" at bounding box center [185, 530] width 120 height 30
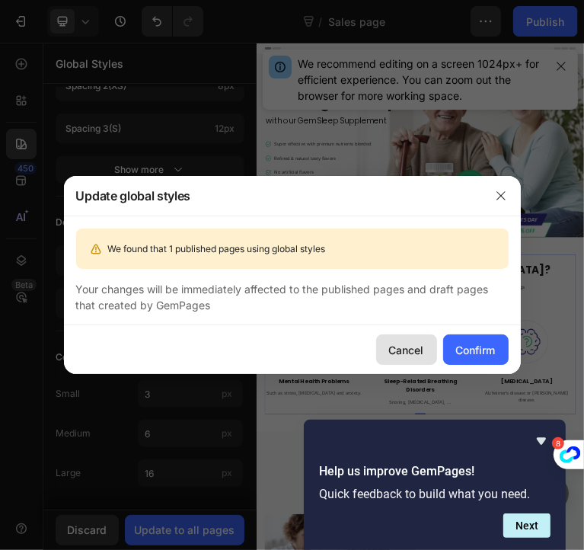
click at [396, 344] on div "Cancel" at bounding box center [406, 350] width 35 height 16
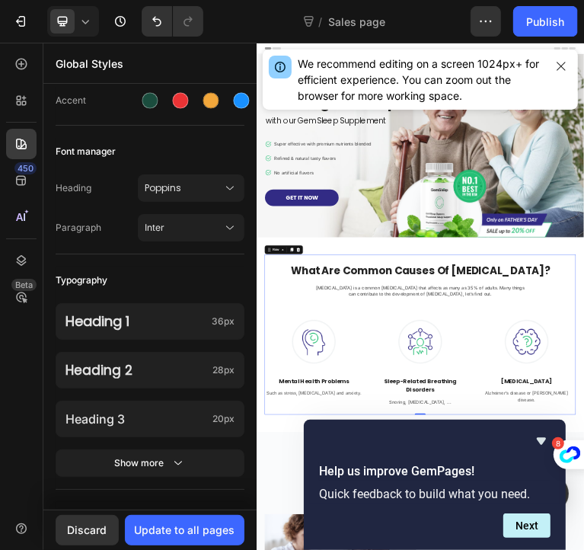
scroll to position [0, 0]
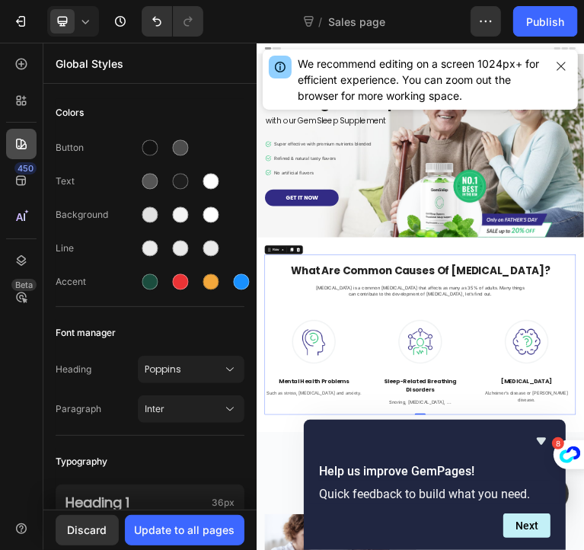
click at [15, 145] on icon at bounding box center [21, 143] width 15 height 15
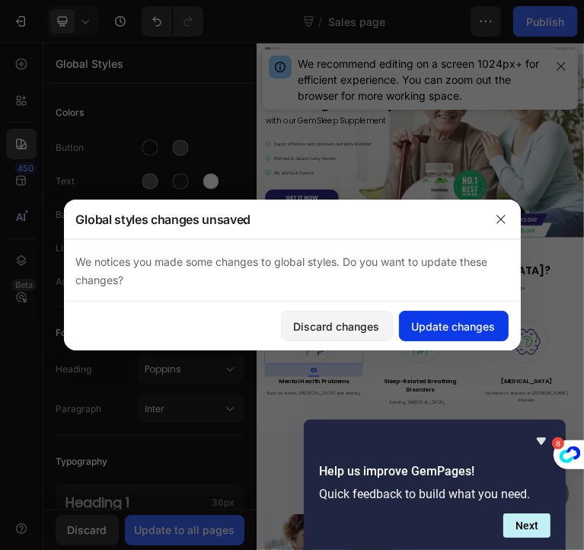
click at [461, 331] on div "Update changes" at bounding box center [454, 326] width 84 height 16
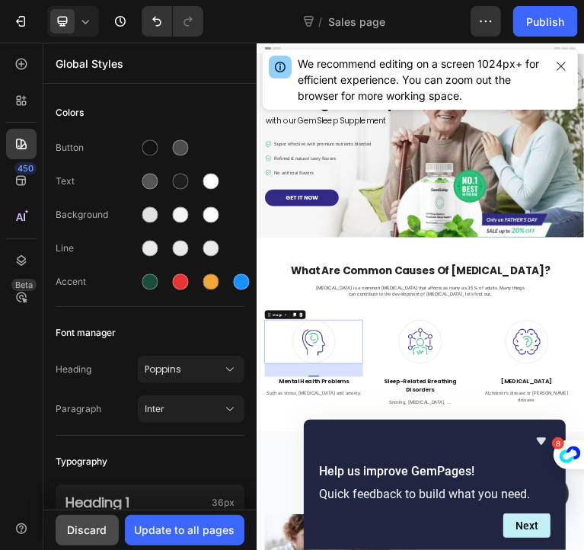
click at [97, 531] on div "Discard" at bounding box center [88, 530] width 40 height 16
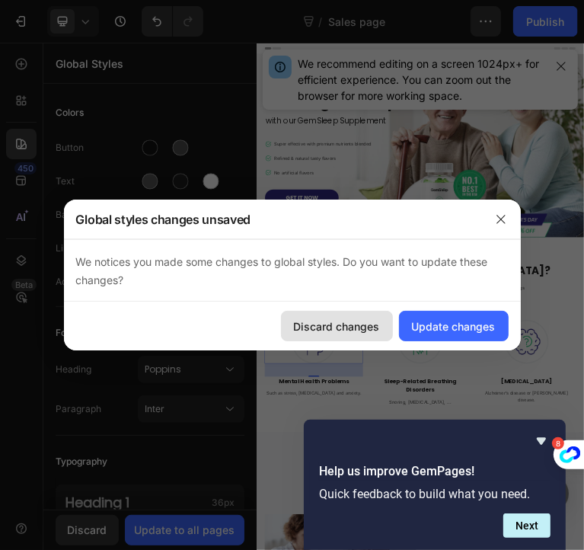
click at [381, 322] on button "Discard changes" at bounding box center [337, 326] width 112 height 30
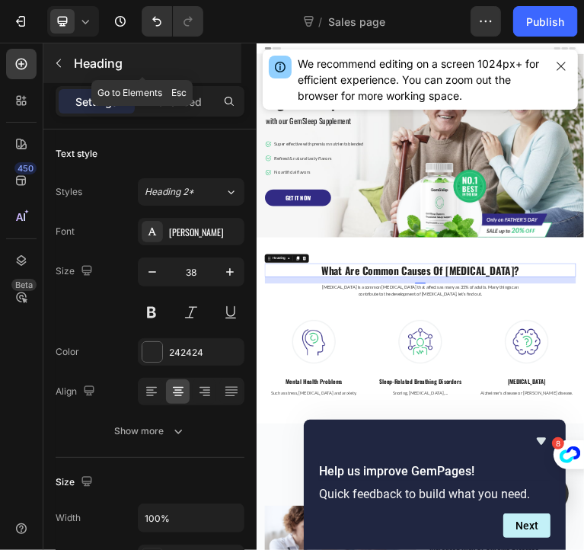
click at [59, 61] on icon "button" at bounding box center [58, 63] width 5 height 8
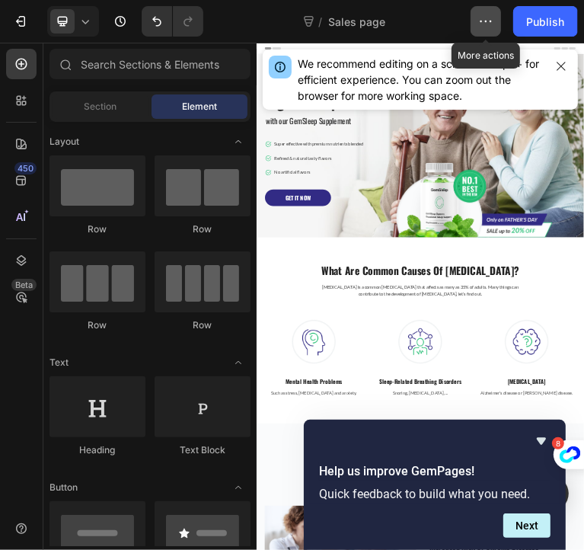
click at [484, 14] on icon "button" at bounding box center [485, 21] width 15 height 15
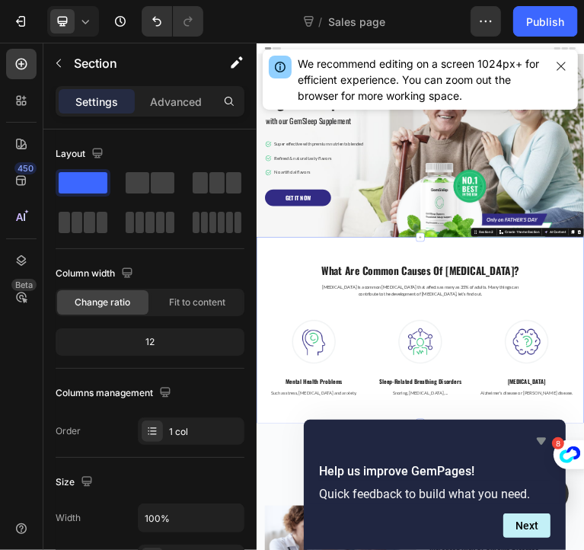
click at [539, 442] on icon "Hide survey" at bounding box center [541, 441] width 9 height 7
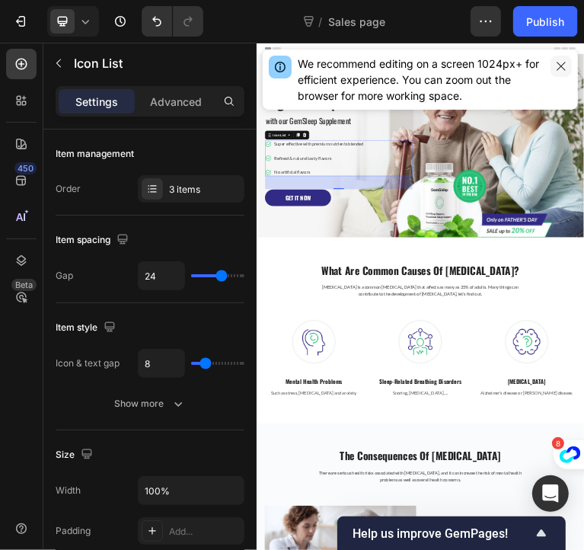
click at [562, 68] on icon "button" at bounding box center [561, 66] width 12 height 12
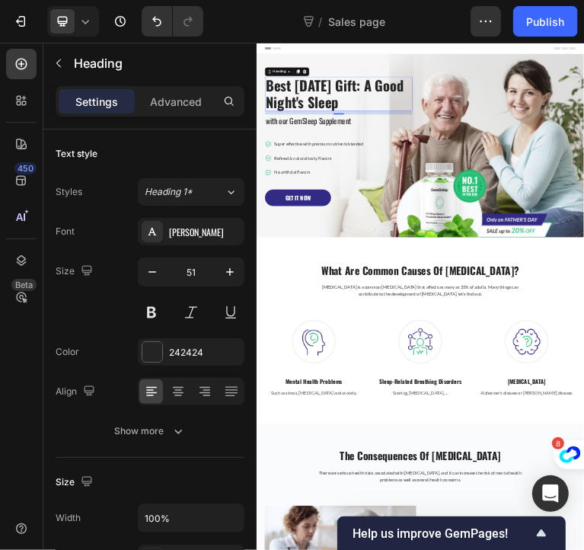
click at [413, 169] on p "Best [DATE] Gift: A Good Night's Sleep" at bounding box center [485, 185] width 408 height 93
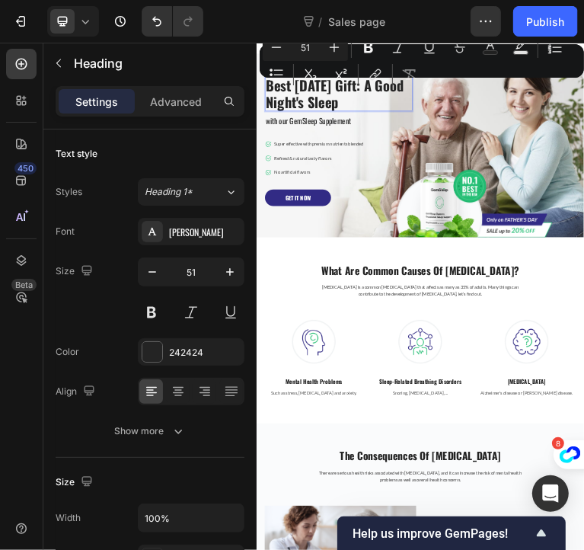
click at [574, 209] on p "Best [DATE] Gift: A Good Night's Sleep" at bounding box center [485, 185] width 408 height 93
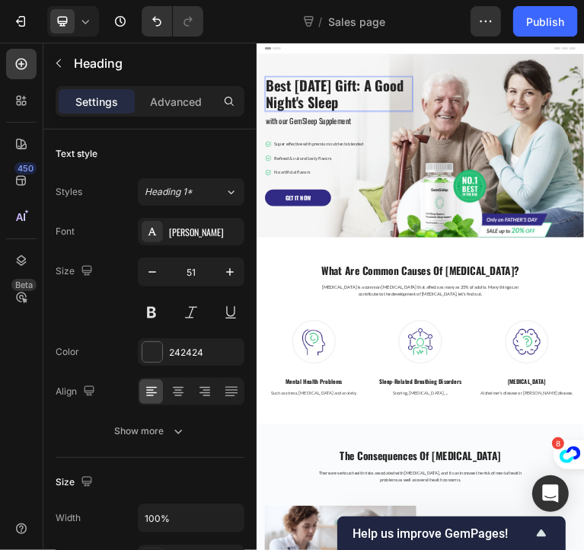
drag, startPoint x: 574, startPoint y: 209, endPoint x: 231, endPoint y: 154, distance: 347.7
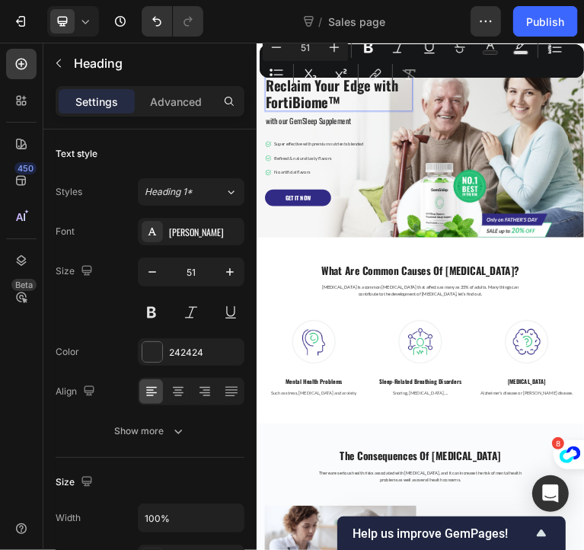
scroll to position [3, 0]
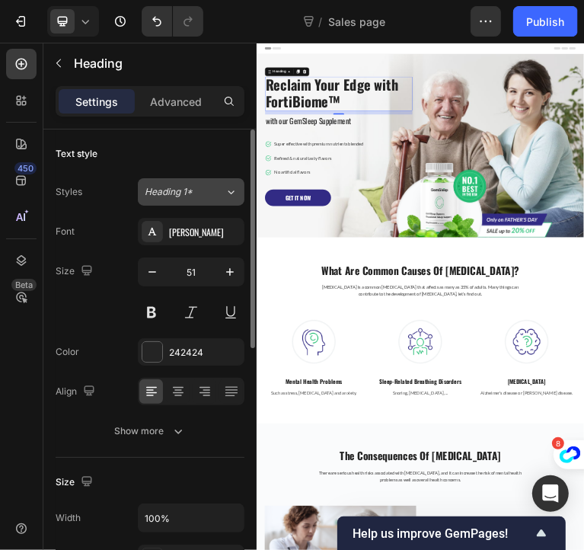
click at [219, 193] on div "Heading 1*" at bounding box center [185, 192] width 80 height 14
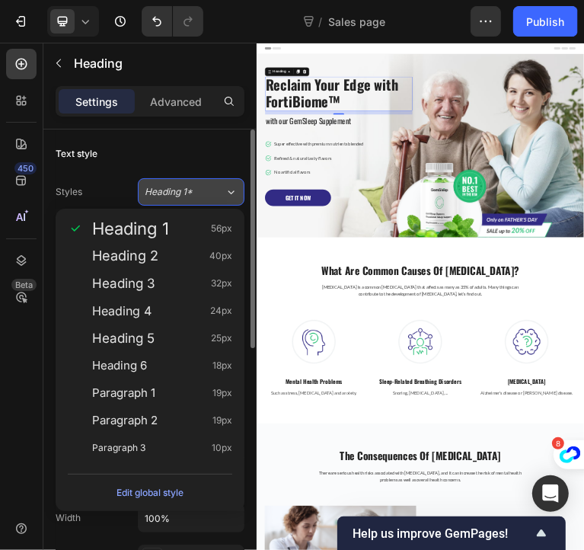
click at [219, 193] on div "Heading 1*" at bounding box center [185, 192] width 80 height 14
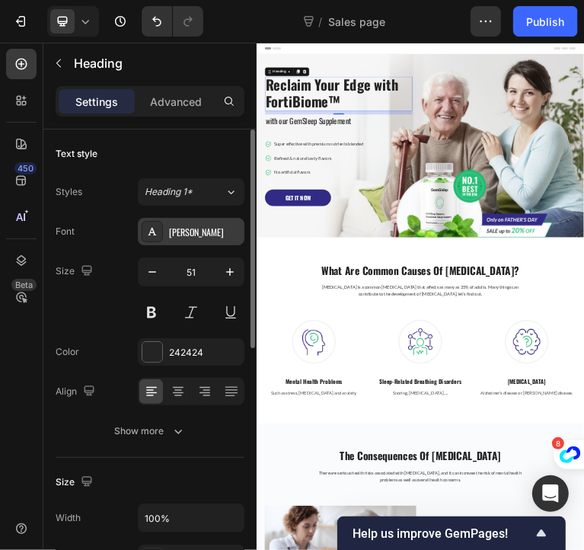
click at [183, 232] on div "[PERSON_NAME]" at bounding box center [205, 232] width 72 height 14
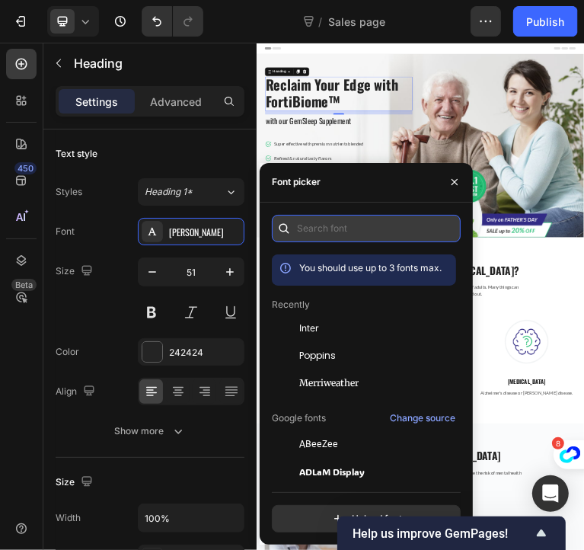
click at [321, 228] on input "text" at bounding box center [366, 228] width 189 height 27
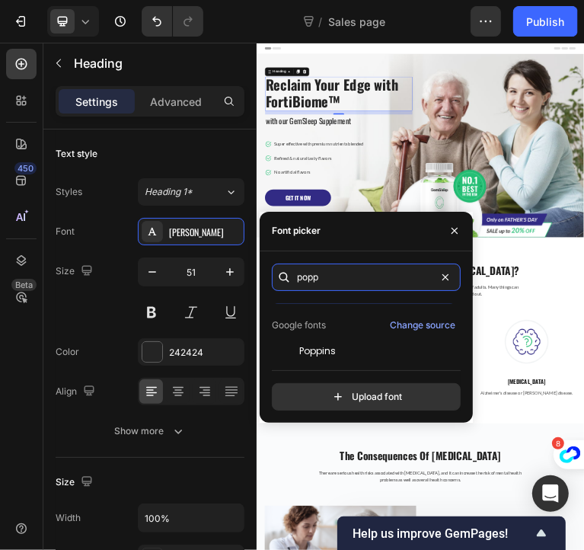
scroll to position [37, 0]
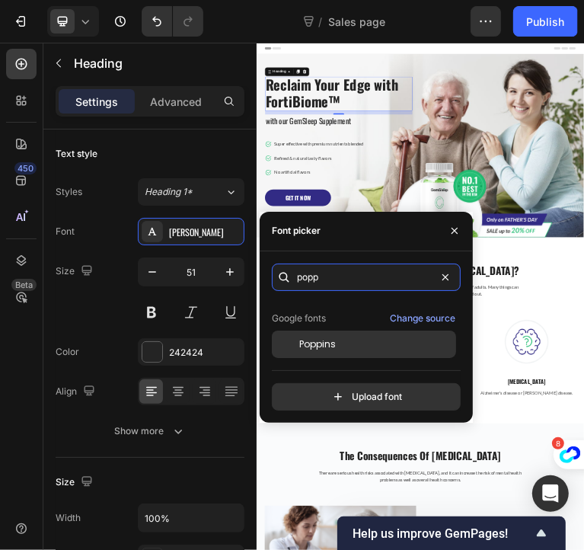
type input "popp"
click at [338, 343] on div "Poppins" at bounding box center [376, 344] width 154 height 14
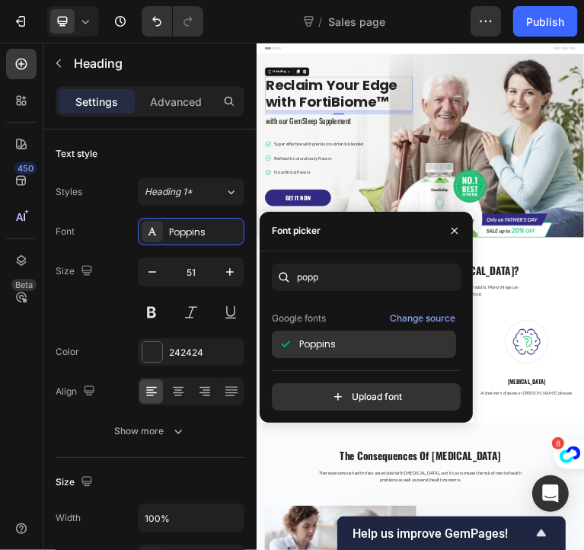
scroll to position [2, 0]
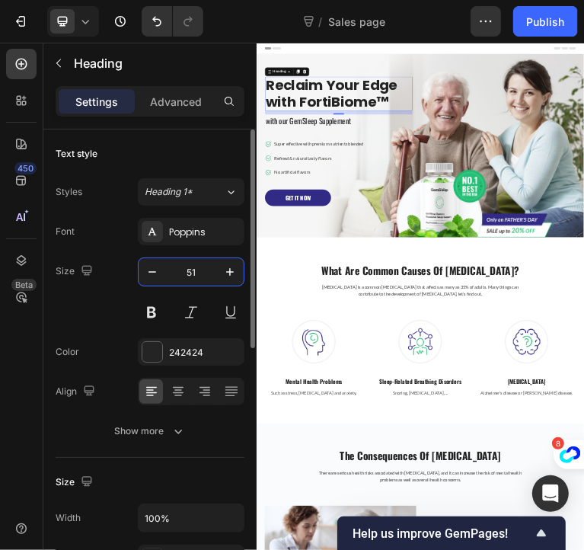
click at [189, 280] on input "51" at bounding box center [191, 271] width 50 height 27
click at [81, 265] on icon "button" at bounding box center [86, 270] width 15 height 15
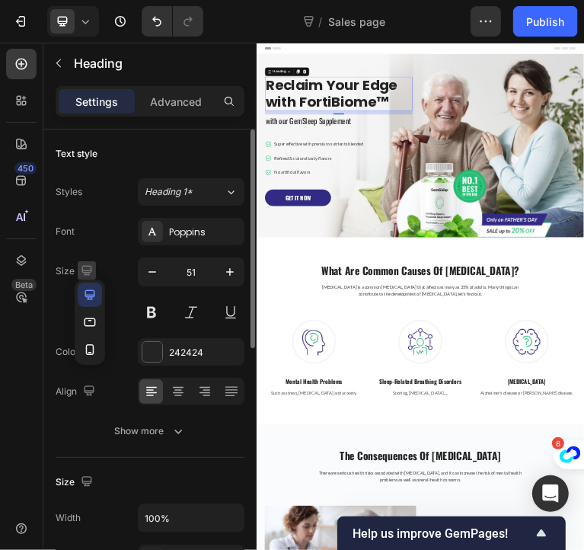
click at [81, 265] on icon "button" at bounding box center [86, 270] width 15 height 15
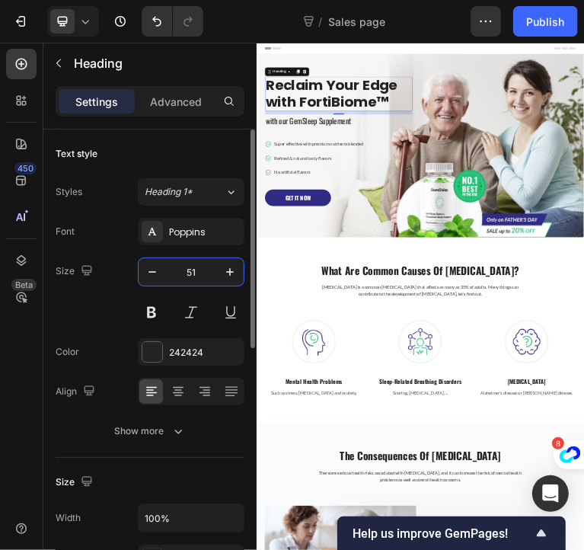
click at [193, 272] on input "51" at bounding box center [191, 271] width 50 height 27
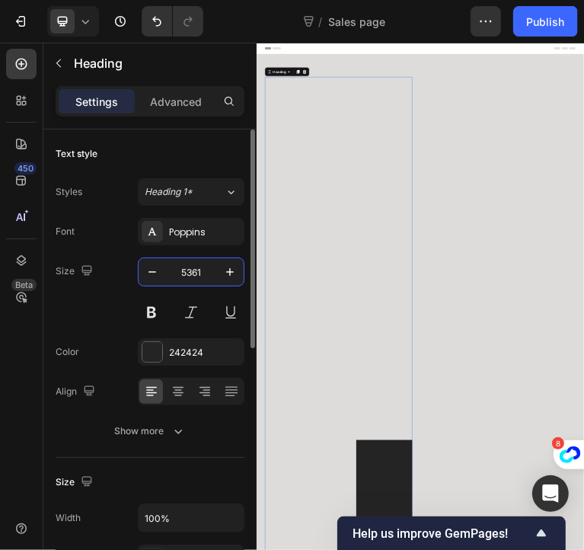
scroll to position [0, 0]
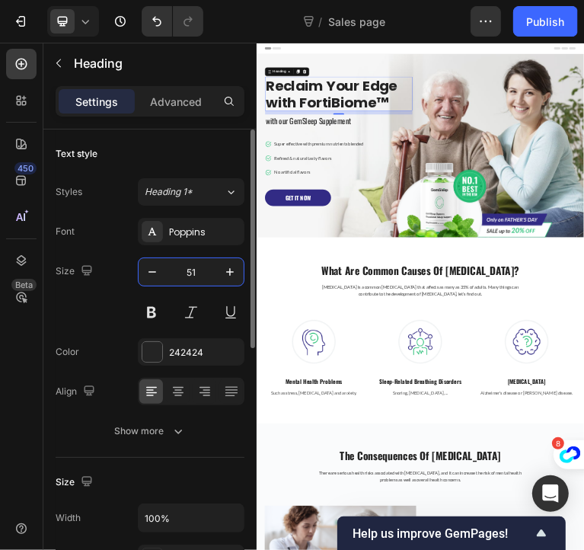
type input "1"
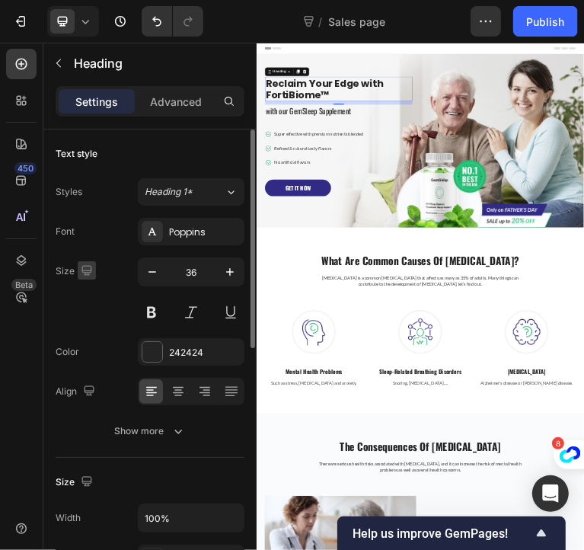
click at [82, 266] on icon "button" at bounding box center [86, 270] width 10 height 10
click at [88, 346] on icon "button" at bounding box center [89, 349] width 15 height 15
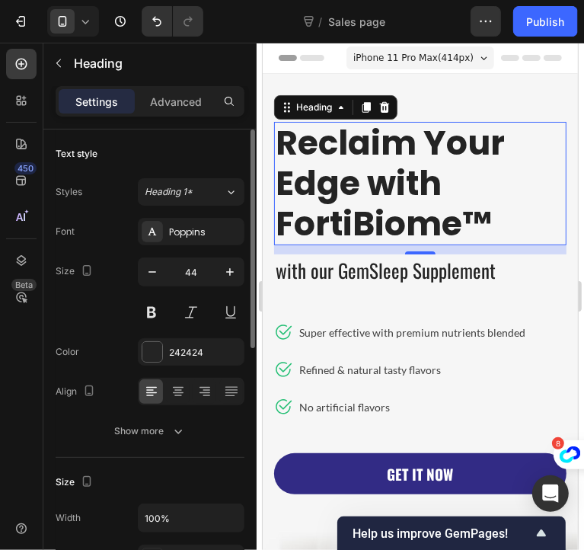
scroll to position [25, 0]
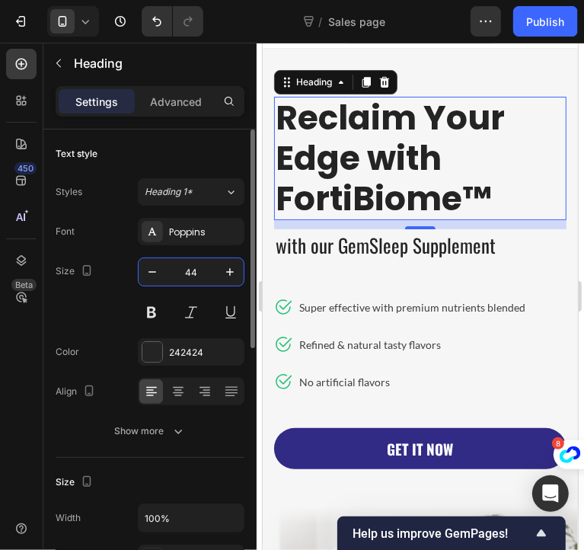
click at [186, 276] on input "44" at bounding box center [191, 271] width 50 height 27
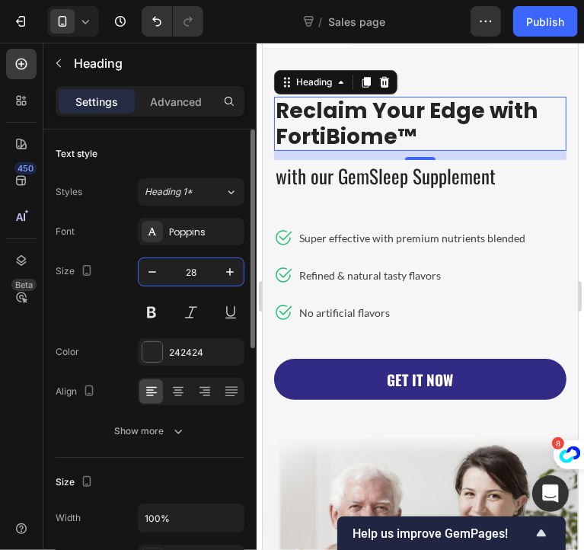
click at [99, 317] on div "Size 28" at bounding box center [150, 291] width 189 height 69
click at [85, 266] on icon "button" at bounding box center [86, 270] width 15 height 15
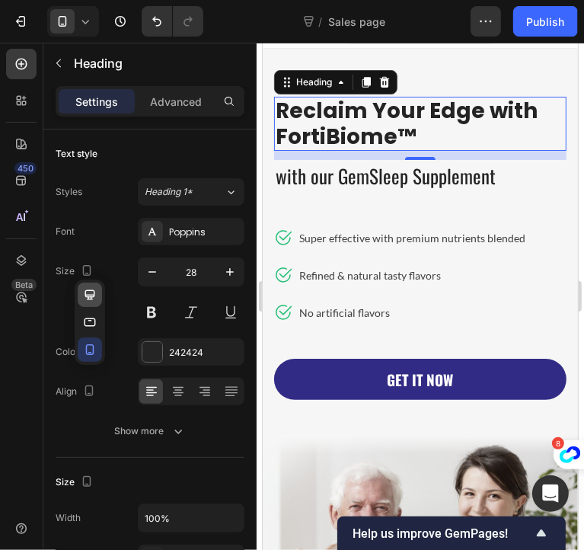
click at [93, 292] on icon "button" at bounding box center [90, 294] width 10 height 10
type input "36"
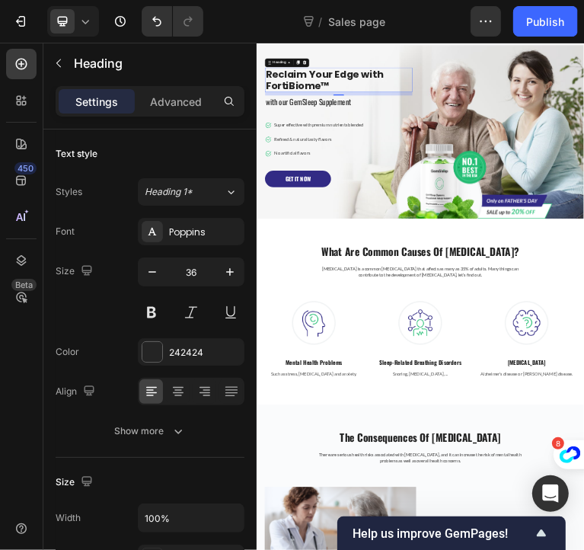
scroll to position [42, 0]
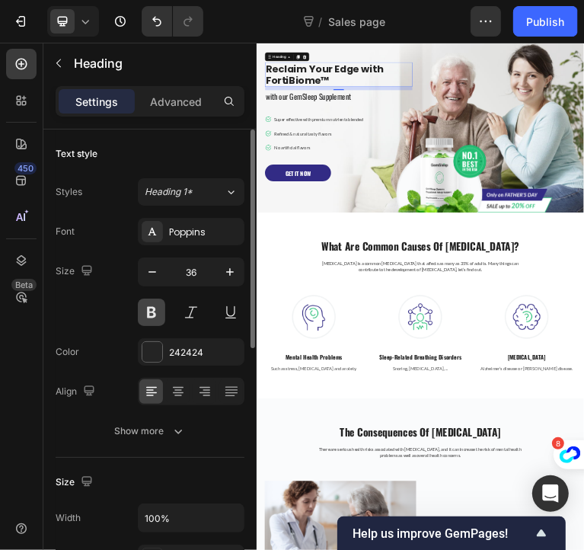
click at [157, 314] on button at bounding box center [151, 311] width 27 height 27
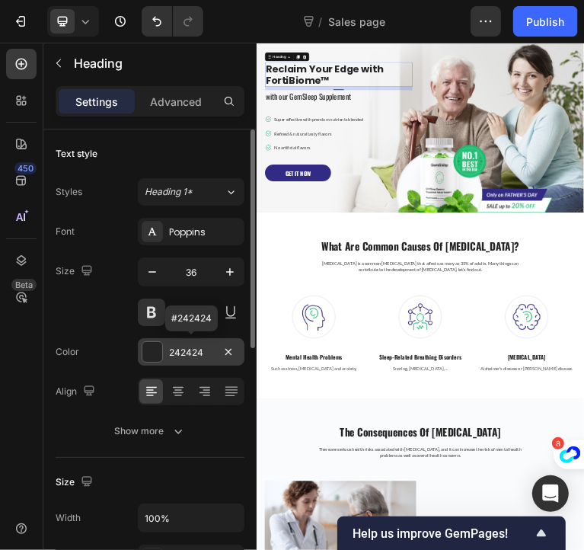
click at [153, 349] on div at bounding box center [152, 352] width 20 height 20
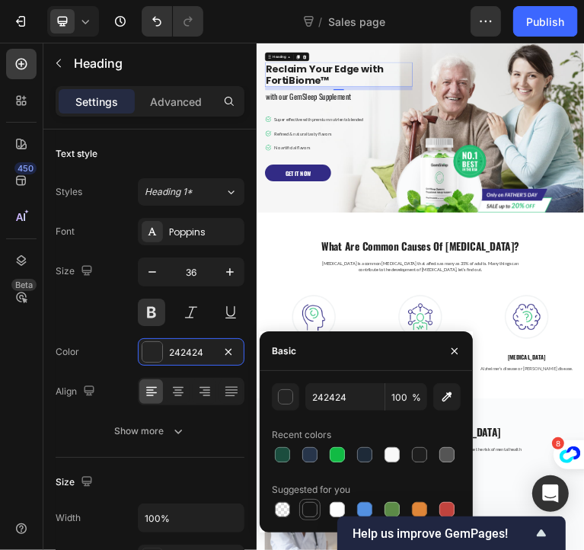
click at [301, 507] on div at bounding box center [310, 509] width 18 height 18
click at [448, 398] on icon "button" at bounding box center [446, 396] width 15 height 15
click at [293, 403] on button "button" at bounding box center [285, 396] width 27 height 27
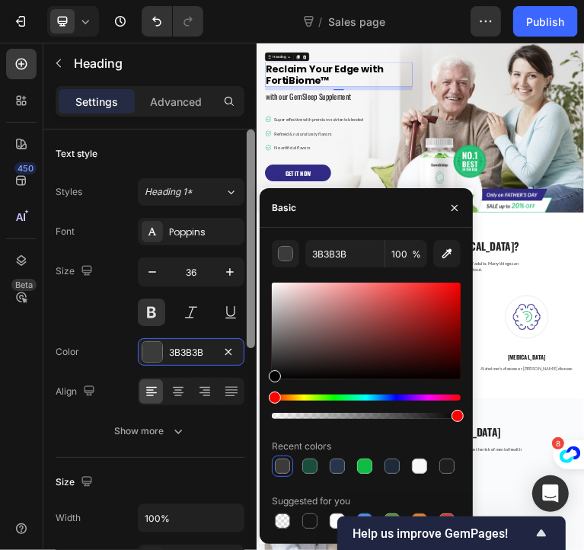
drag, startPoint x: 274, startPoint y: 363, endPoint x: 255, endPoint y: 425, distance: 64.5
click at [255, 425] on div "450 Beta Sections(18) Elements(87) Section Element Hero Section Product Detail …" at bounding box center [128, 296] width 257 height 507
type input "000000"
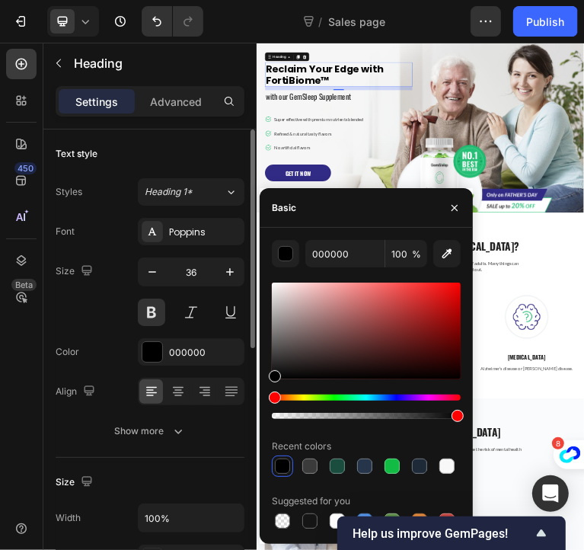
click at [116, 369] on div "Font Poppins Size 36 Color 000000 Align Show more" at bounding box center [150, 331] width 189 height 227
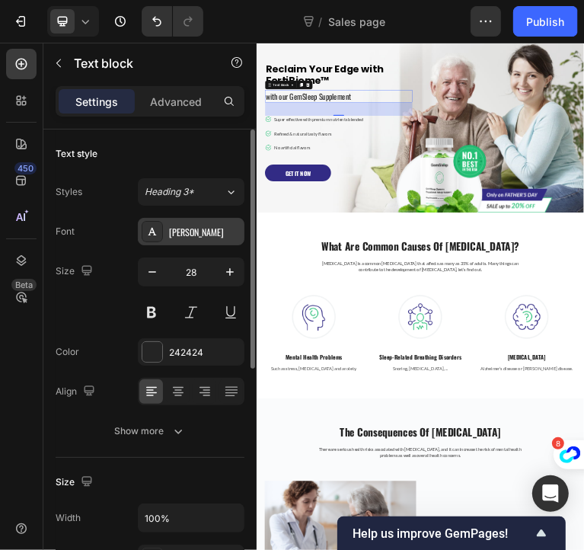
click at [198, 229] on div "[PERSON_NAME]" at bounding box center [205, 232] width 72 height 14
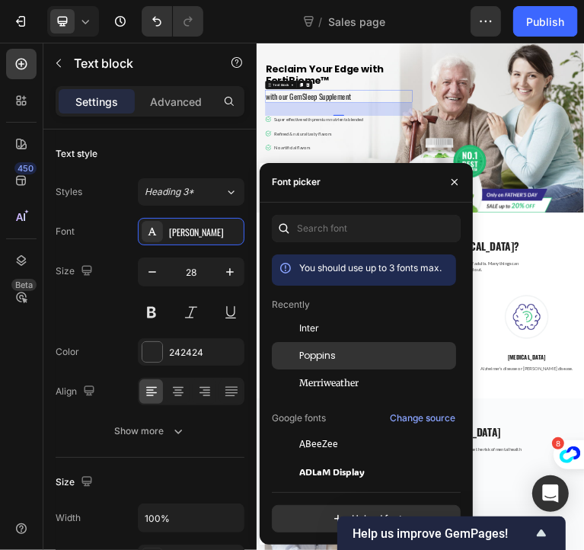
click at [320, 361] on span "Poppins" at bounding box center [317, 356] width 37 height 14
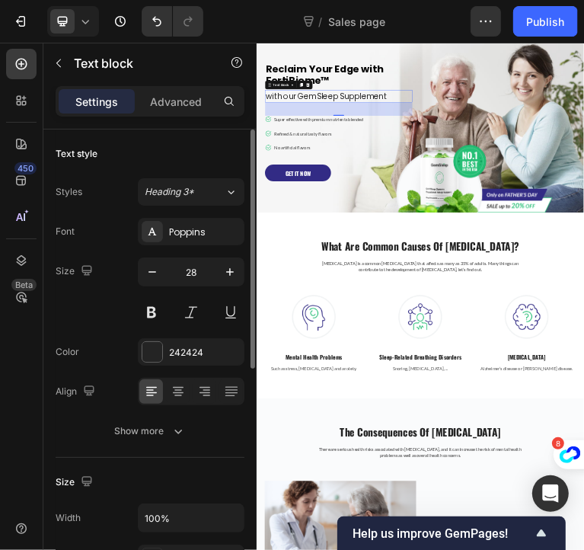
click at [120, 286] on div "Size 28" at bounding box center [150, 291] width 189 height 69
click at [195, 272] on input "28" at bounding box center [191, 271] width 50 height 27
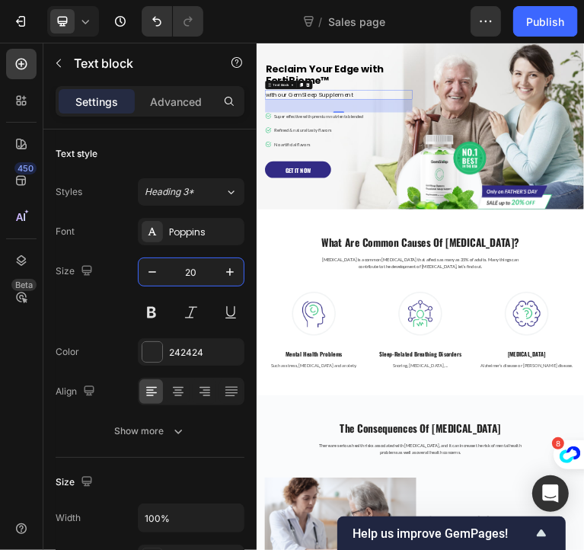
type input "20"
click at [450, 122] on p "Reclaim Your Edge with FortiBiome™" at bounding box center [485, 129] width 408 height 65
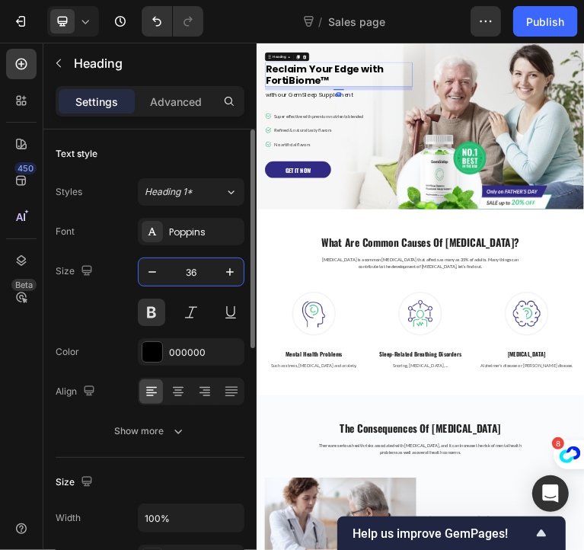
click at [181, 275] on input "36" at bounding box center [191, 271] width 50 height 27
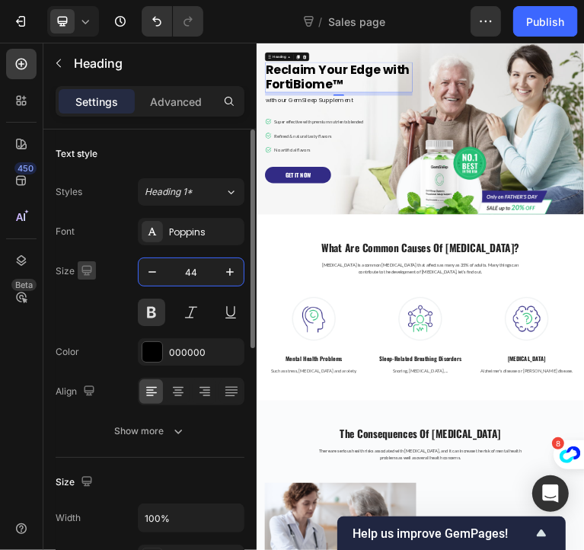
click at [81, 269] on icon "button" at bounding box center [86, 270] width 15 height 15
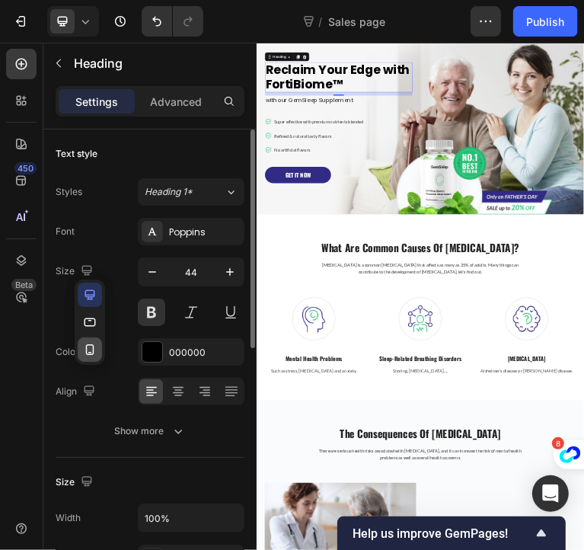
click at [90, 348] on icon "button" at bounding box center [89, 349] width 15 height 15
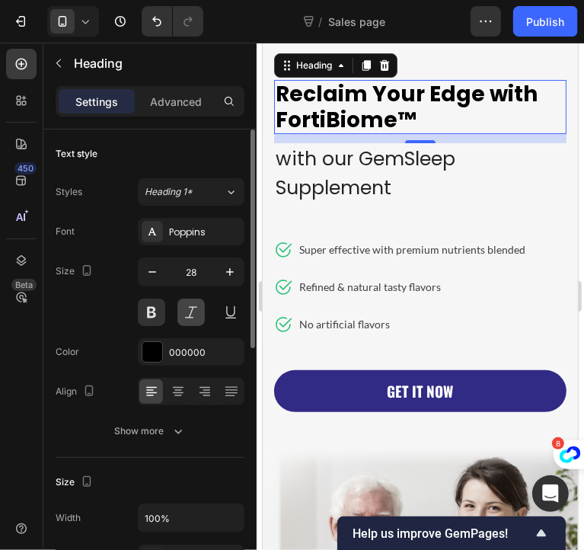
scroll to position [25, 0]
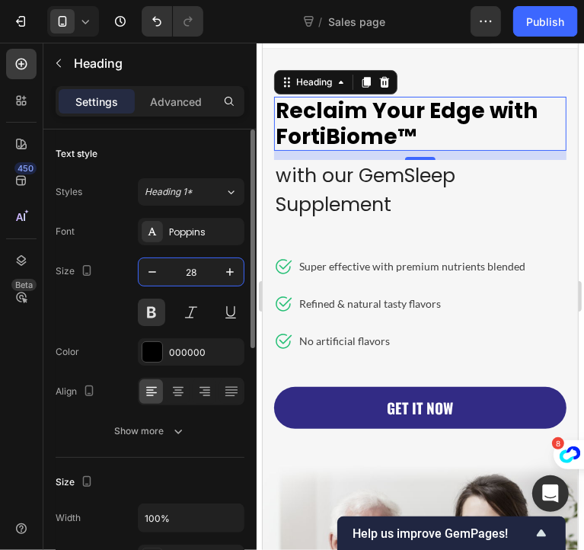
click at [193, 274] on input "28" at bounding box center [191, 271] width 50 height 27
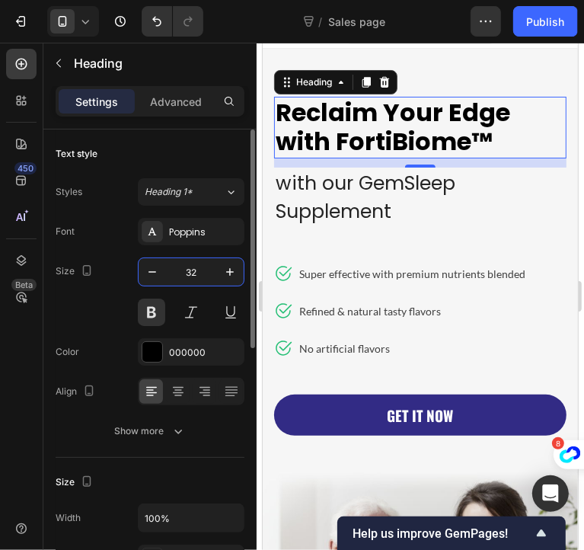
type input "32"
click at [91, 305] on div "Size 32" at bounding box center [150, 291] width 189 height 69
